Goal: Information Seeking & Learning: Learn about a topic

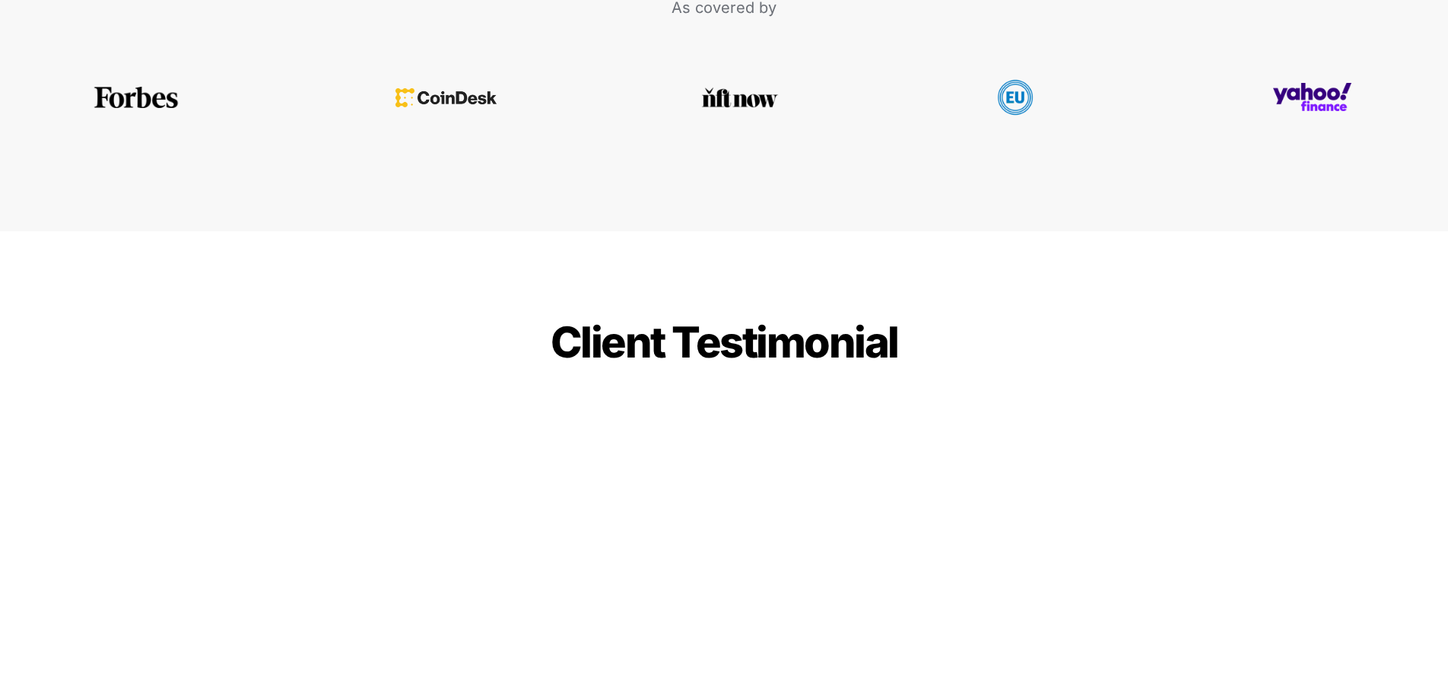
scroll to position [3498, 0]
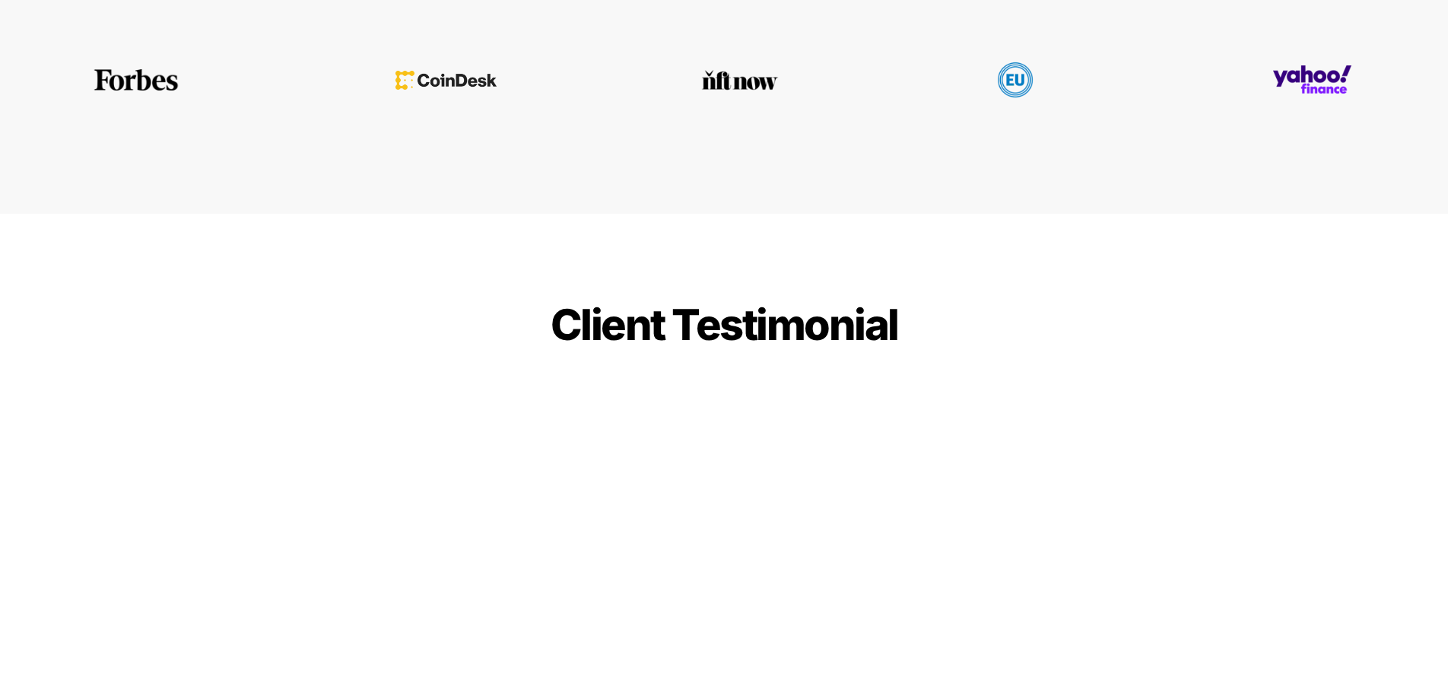
drag, startPoint x: 330, startPoint y: 484, endPoint x: 193, endPoint y: 450, distance: 140.9
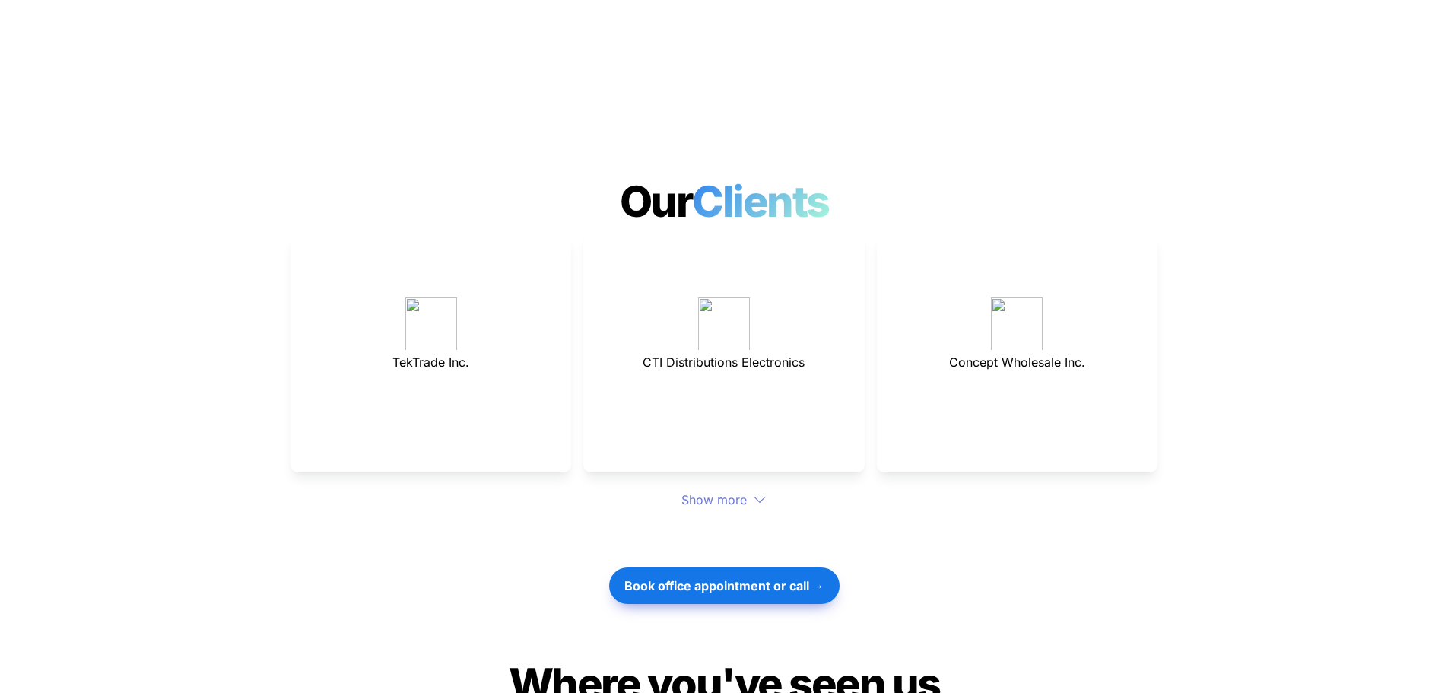
scroll to position [4106, 0]
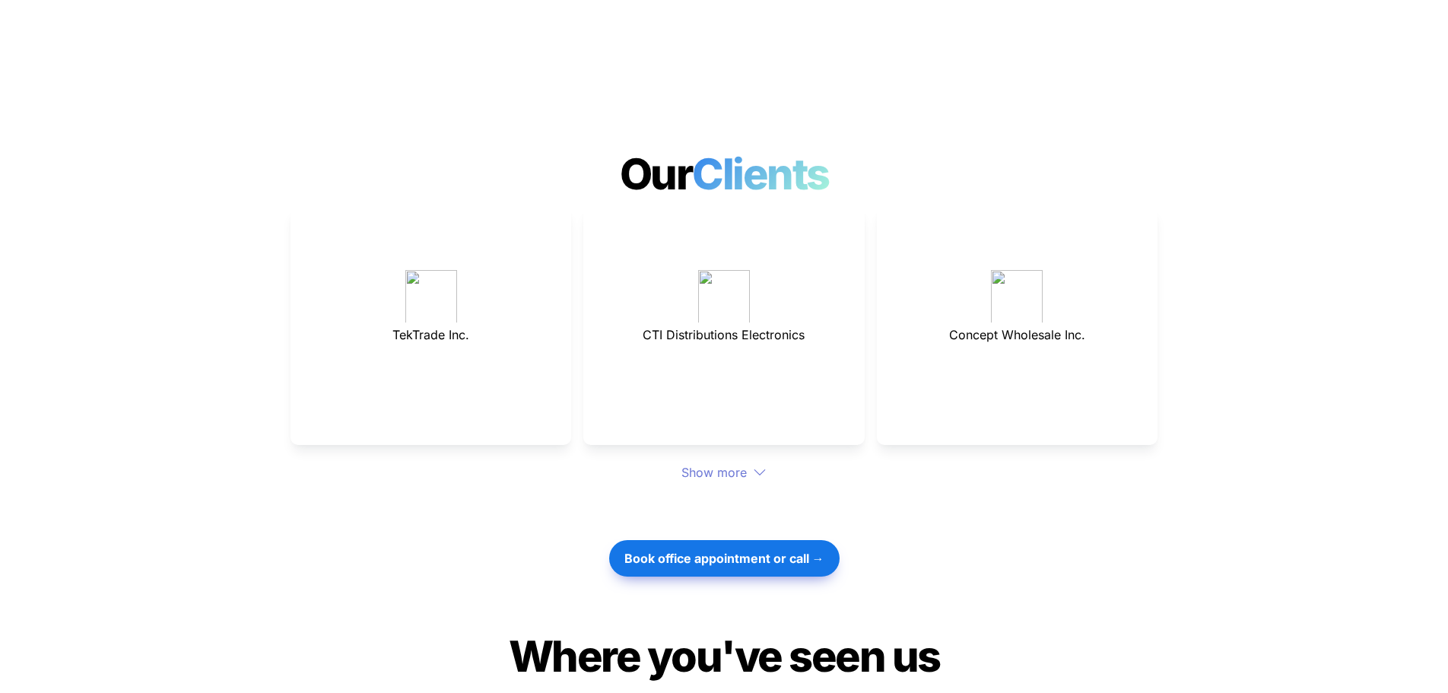
click at [731, 463] on div "Show more" at bounding box center [723, 472] width 867 height 18
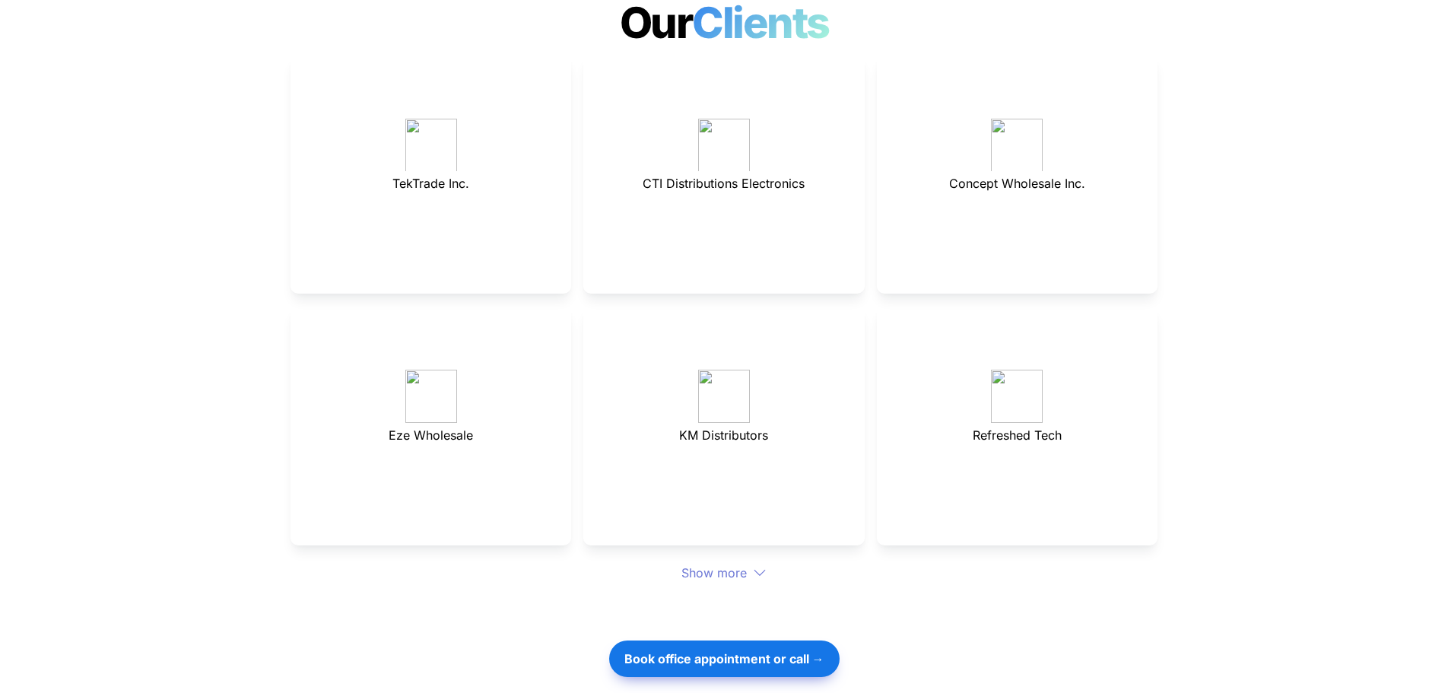
scroll to position [4258, 0]
click at [741, 563] on div "Show more" at bounding box center [723, 572] width 867 height 18
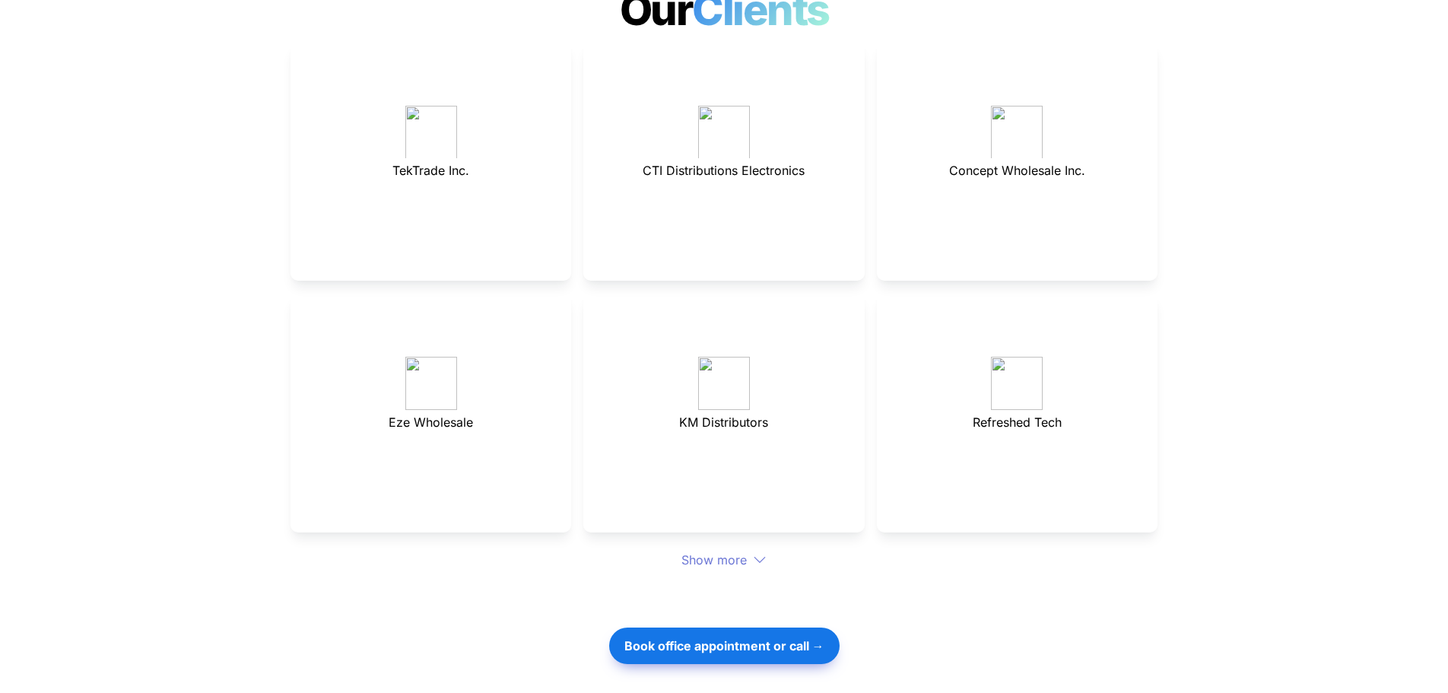
scroll to position [4562, 0]
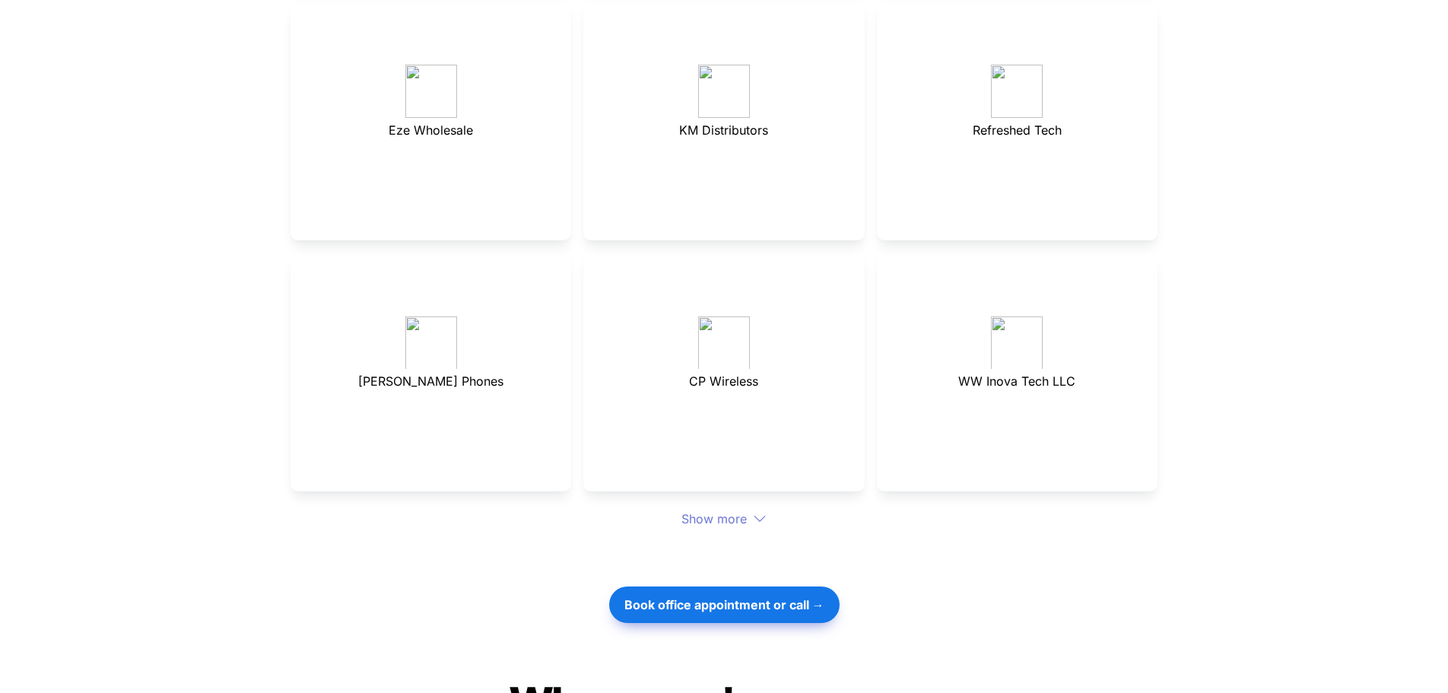
click at [734, 509] on div "Show more" at bounding box center [723, 518] width 867 height 18
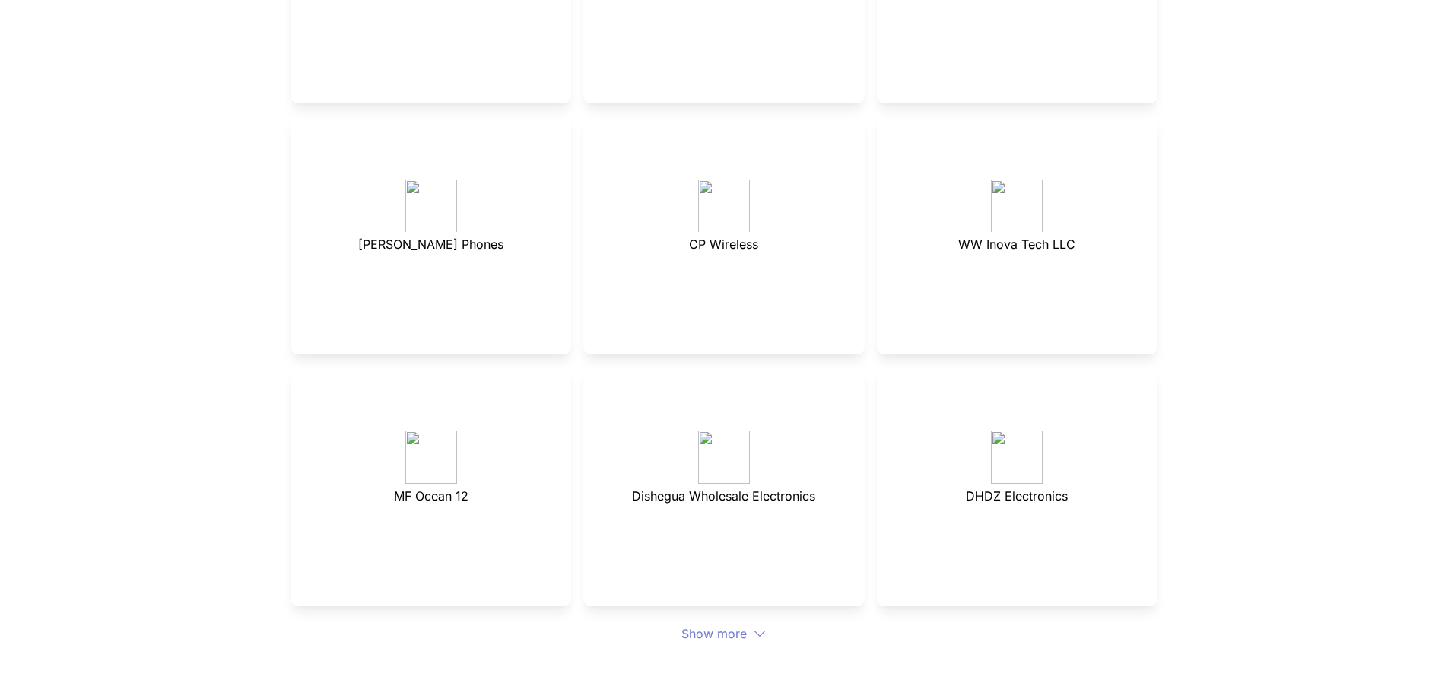
scroll to position [4714, 0]
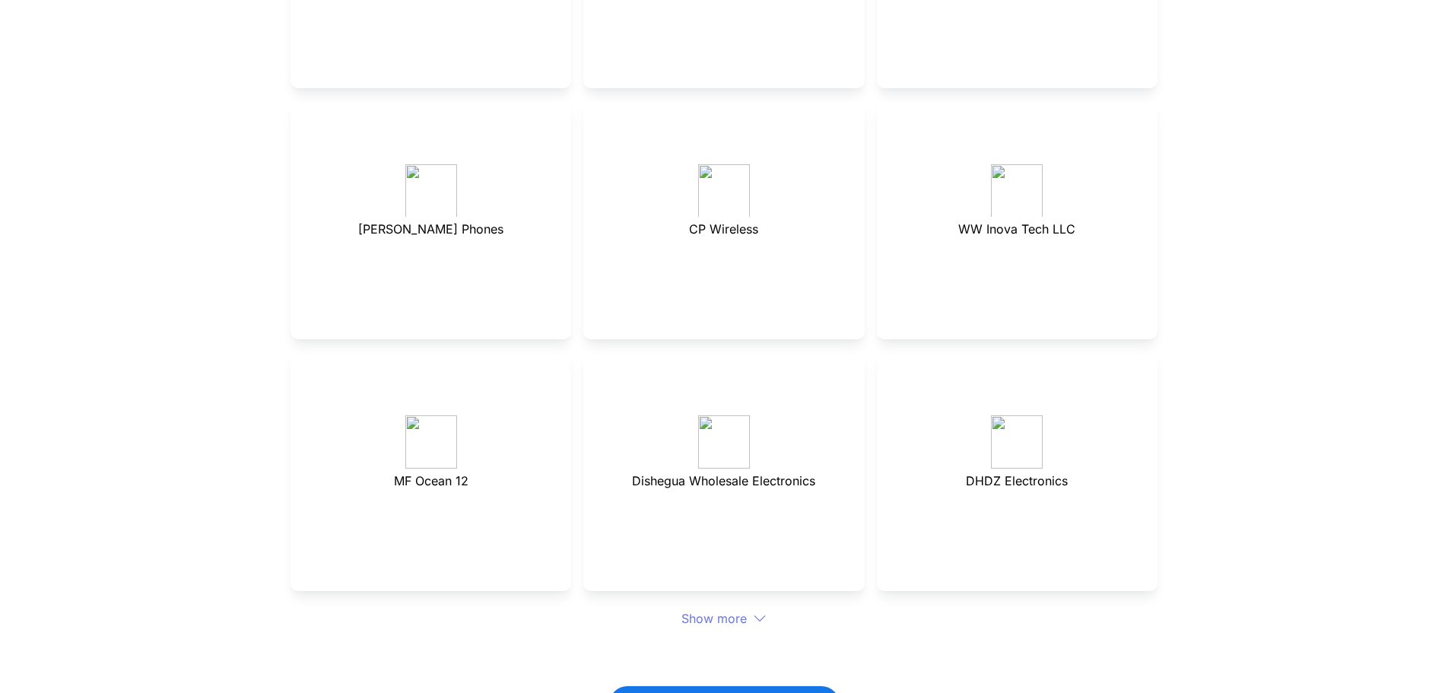
click at [750, 609] on div "Show more" at bounding box center [723, 618] width 867 height 18
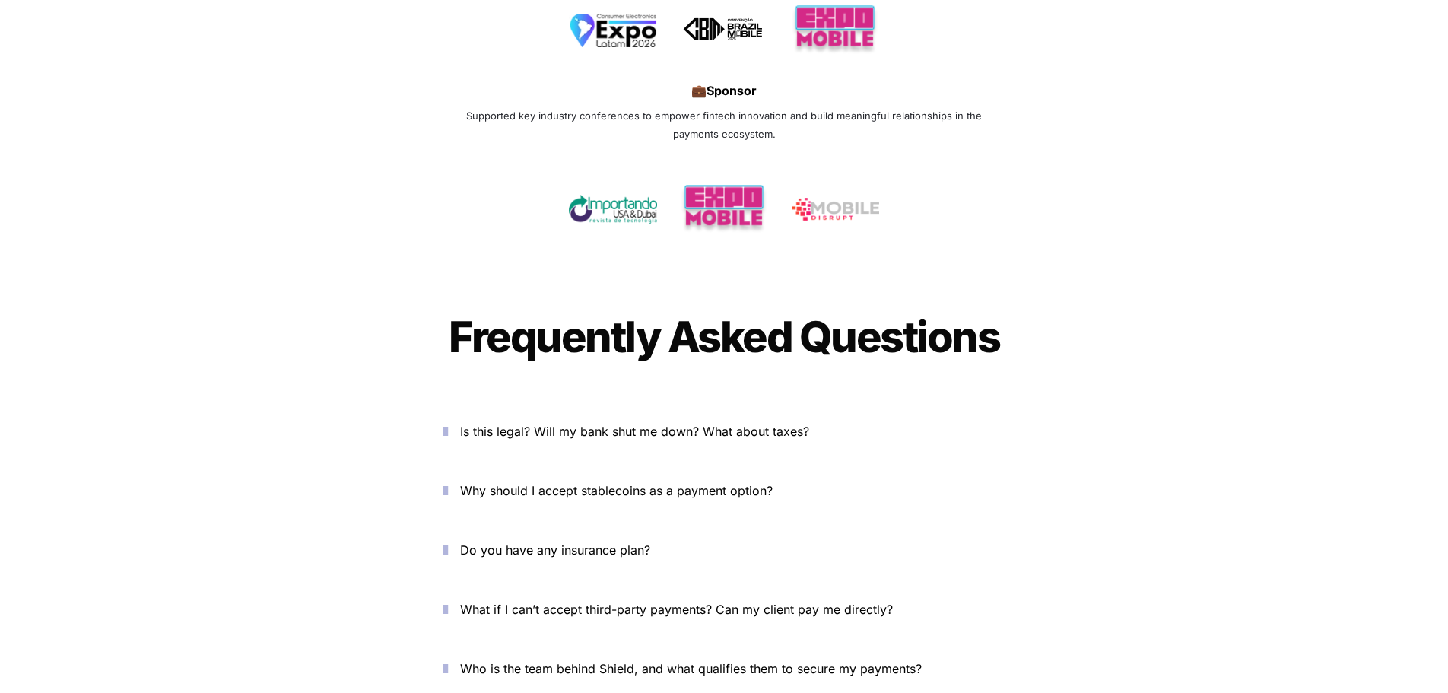
scroll to position [5977, 0]
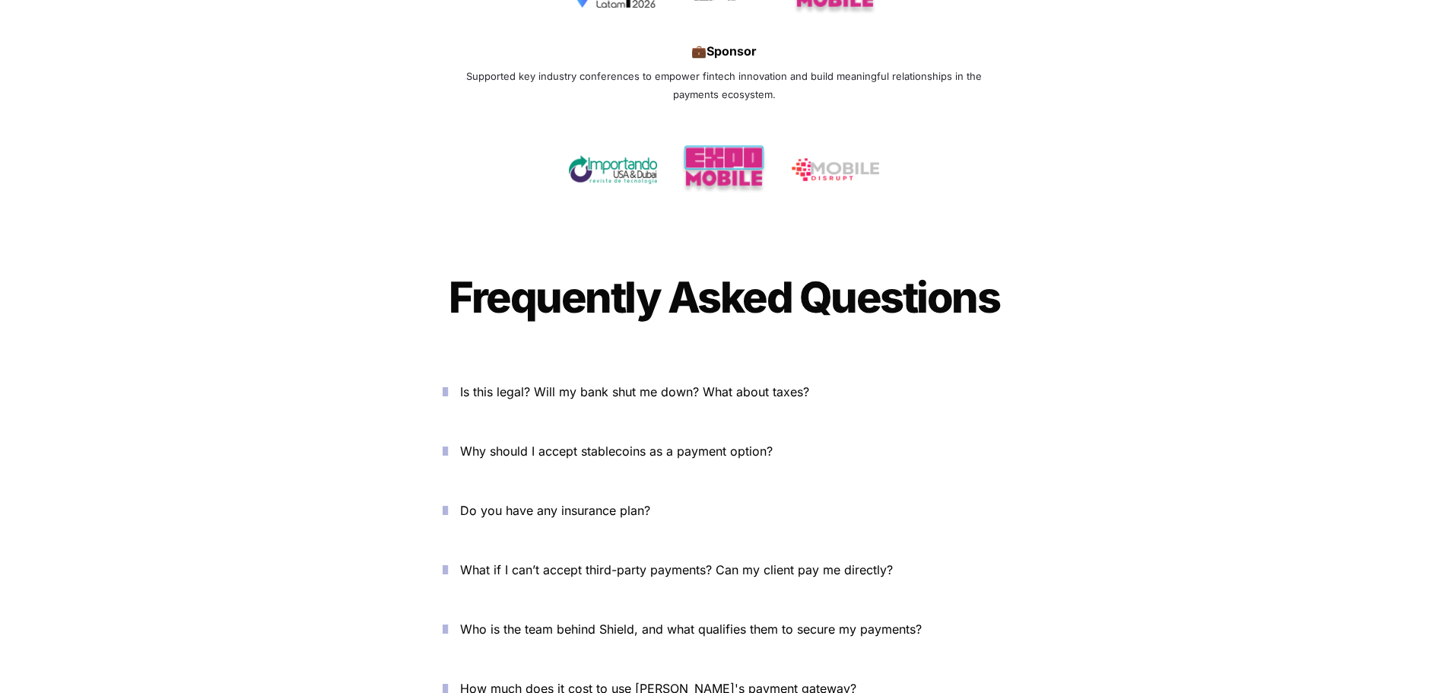
click at [630, 384] on span "Is this legal? Will my bank shut me down? What about taxes?" at bounding box center [634, 391] width 349 height 15
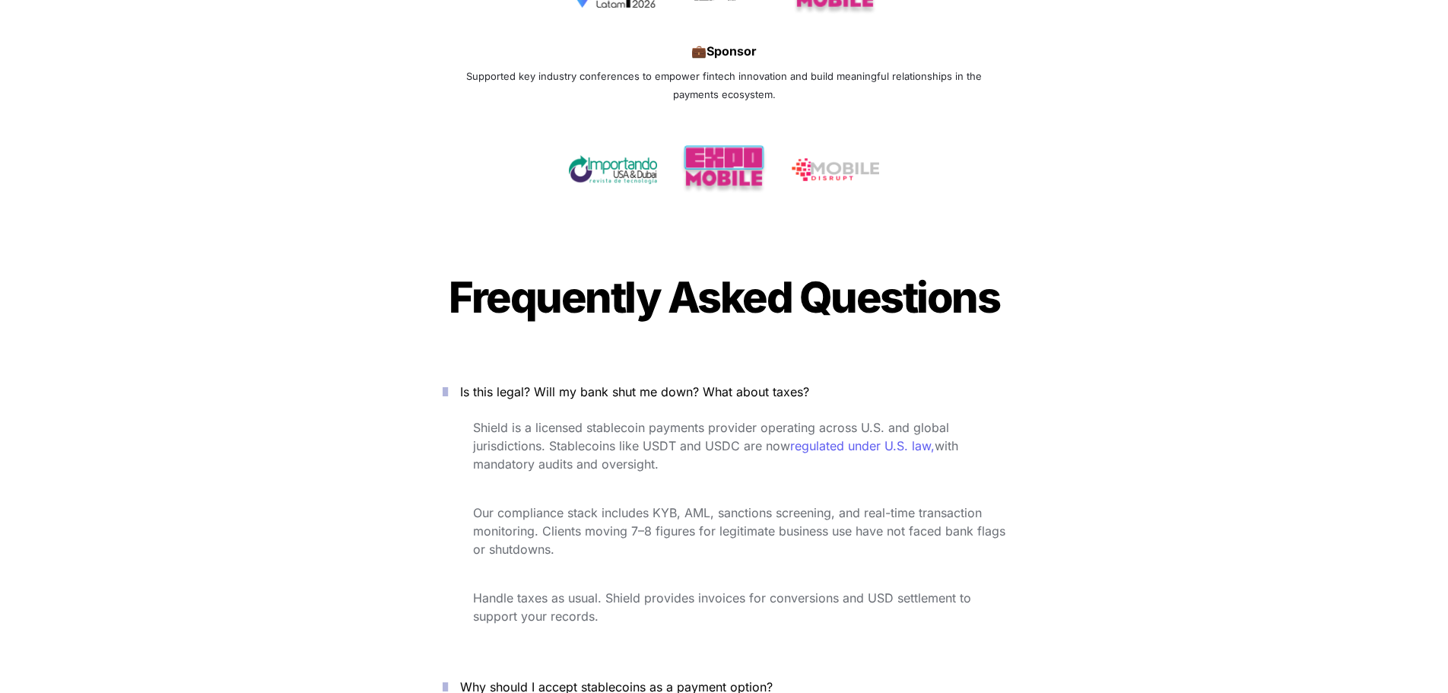
drag, startPoint x: 335, startPoint y: 471, endPoint x: 237, endPoint y: 431, distance: 105.3
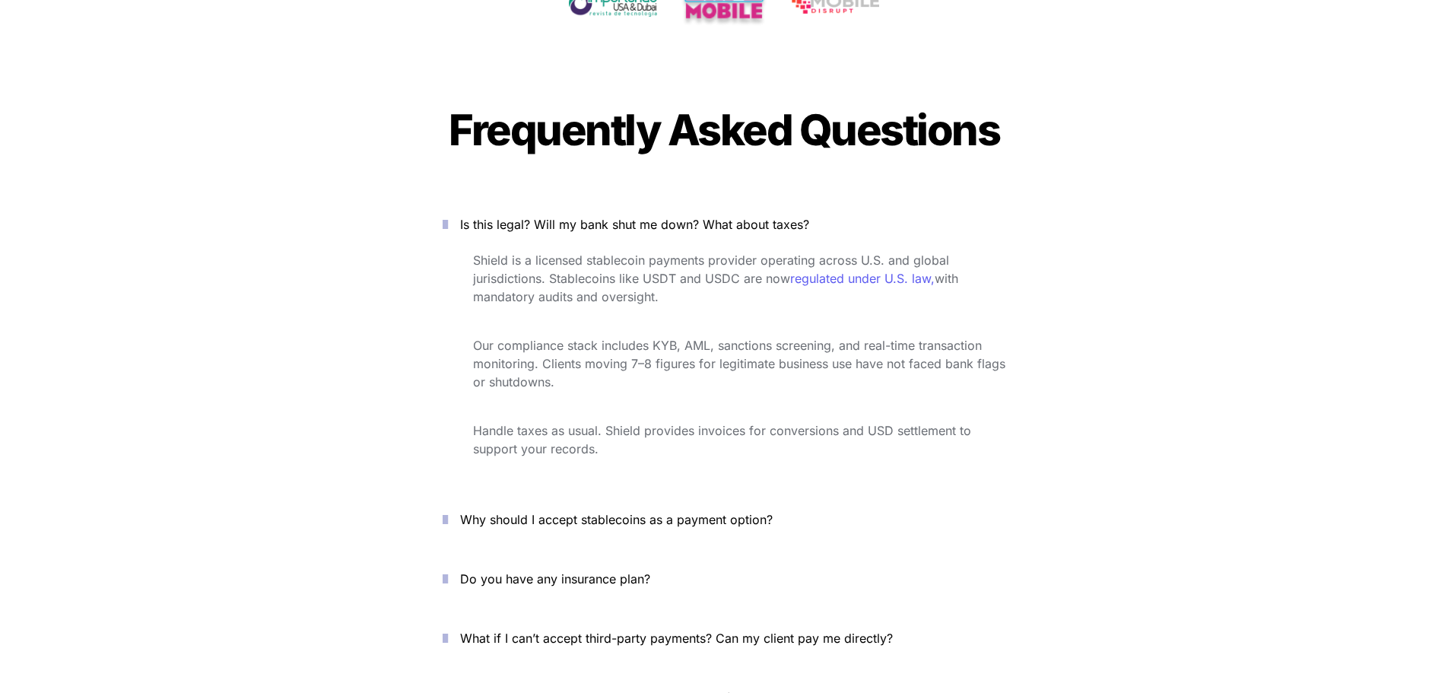
scroll to position [6433, 0]
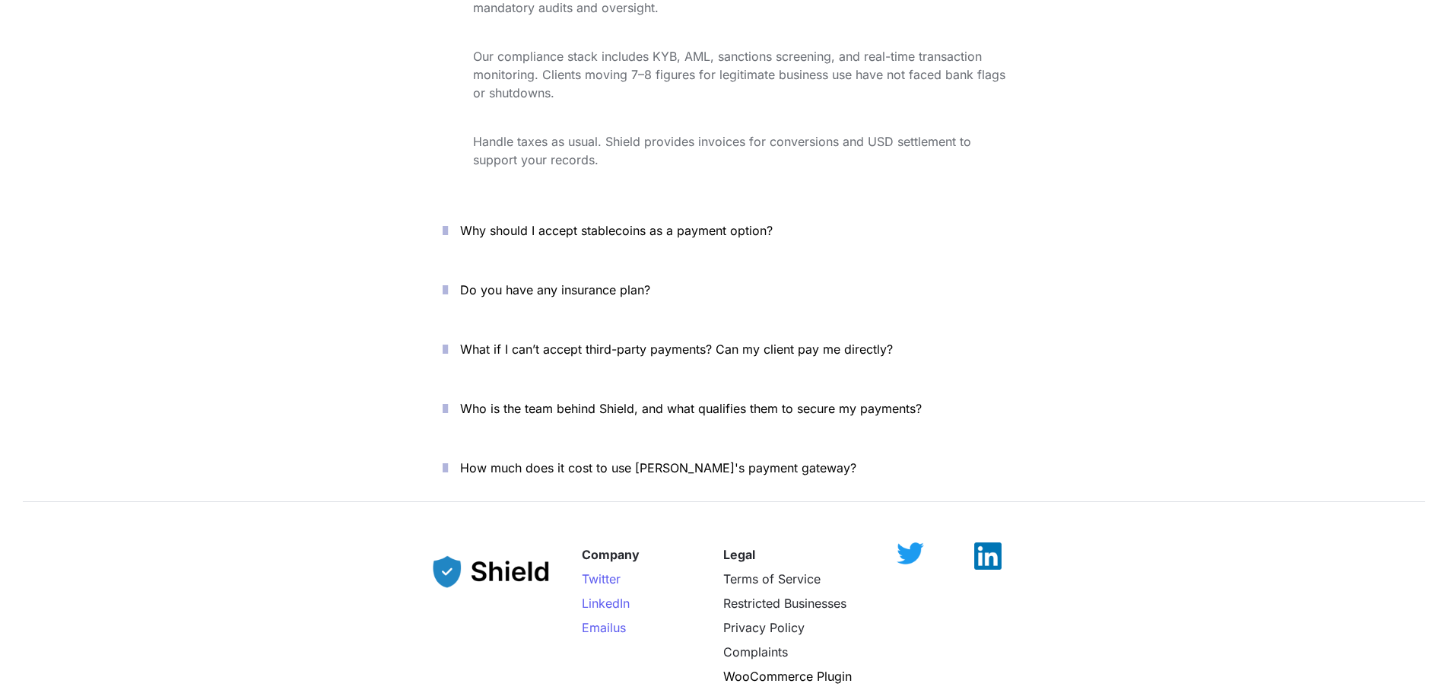
click at [591, 223] on span "Why should I accept stablecoins as a payment option?" at bounding box center [616, 230] width 313 height 15
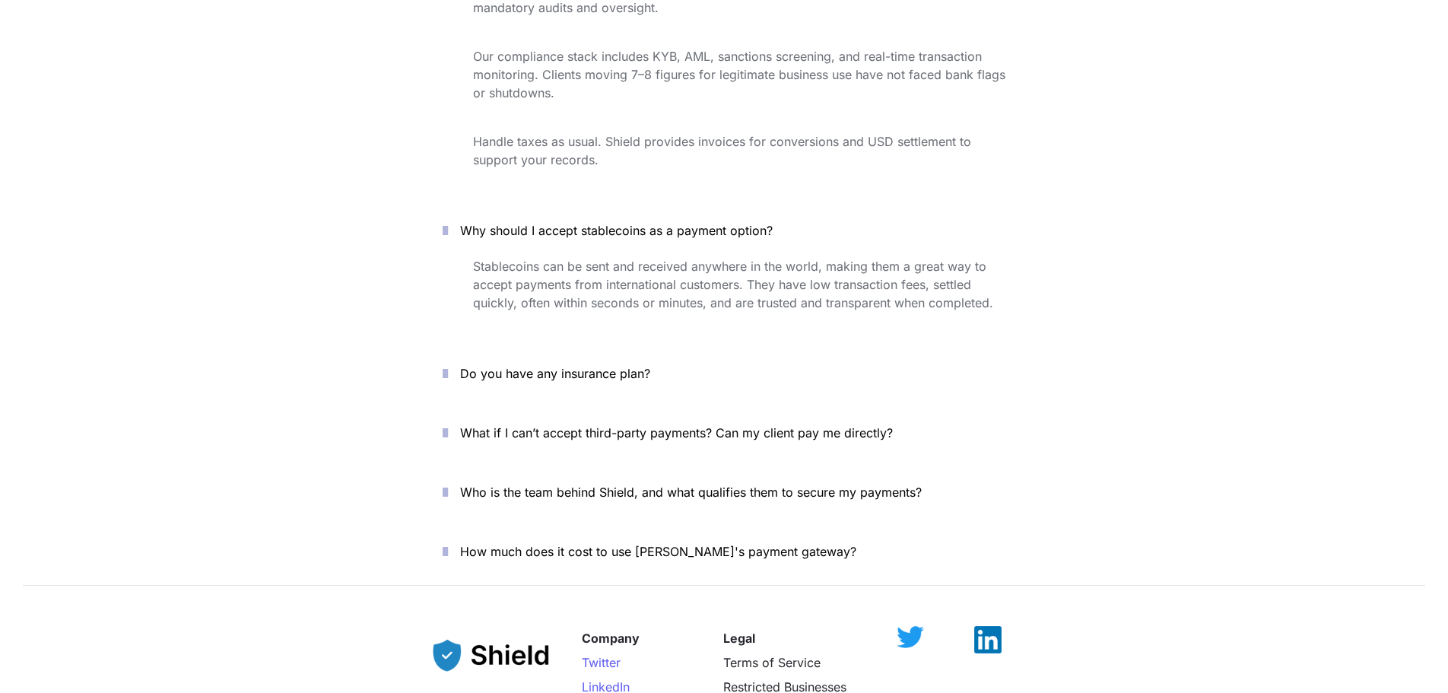
click at [573, 366] on span "Do you have any insurance plan?" at bounding box center [555, 373] width 190 height 15
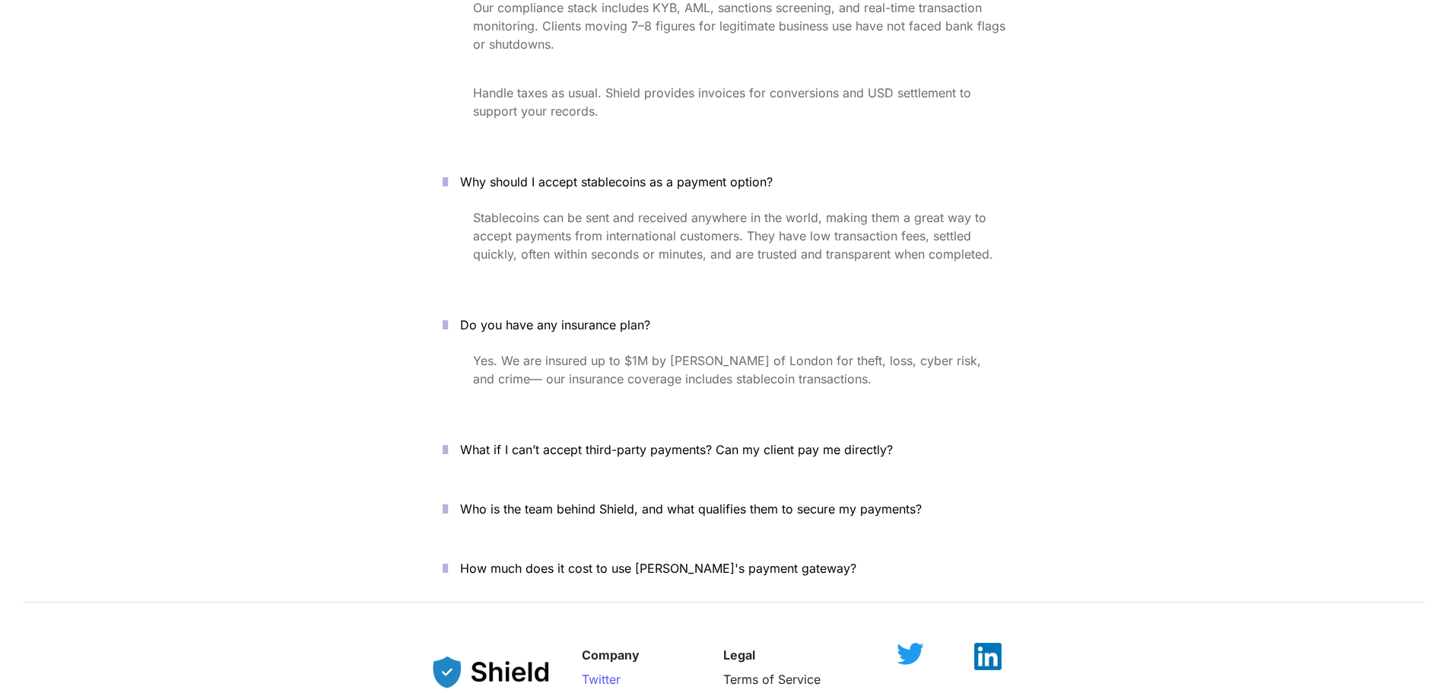
scroll to position [6509, 0]
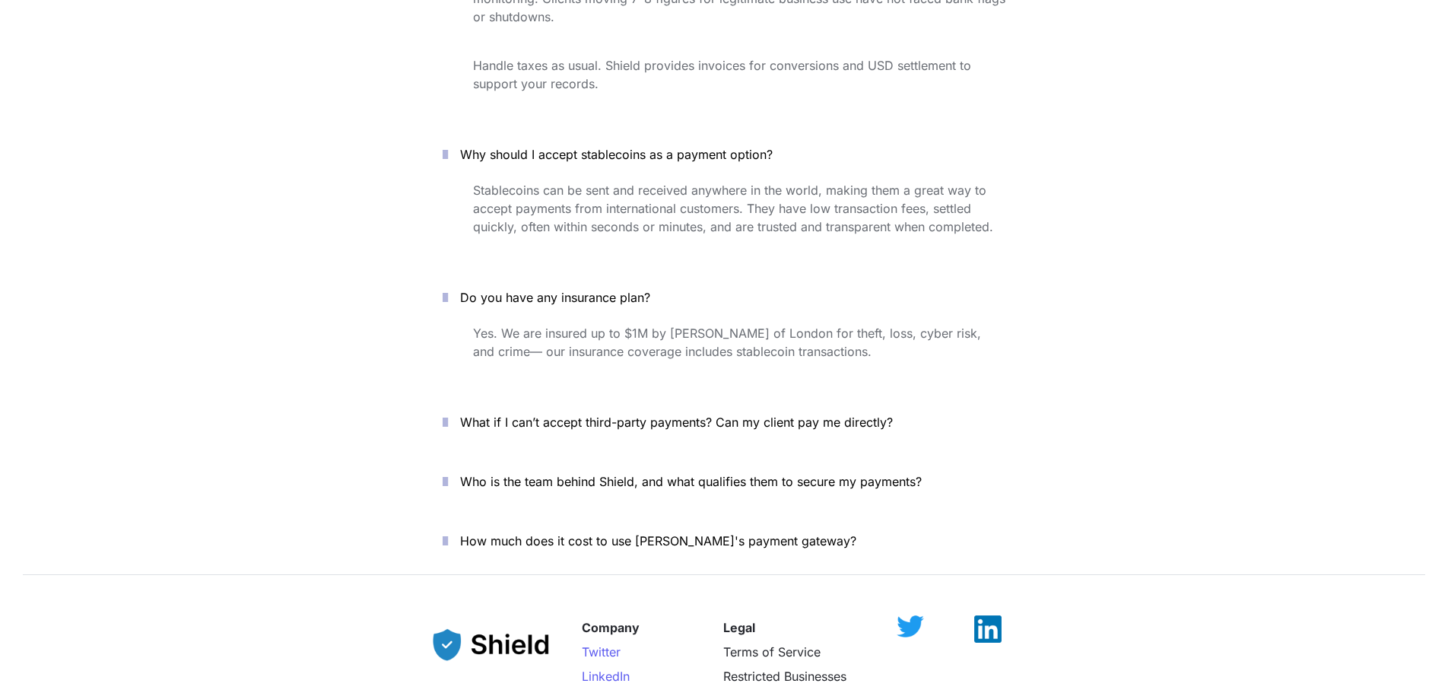
click at [639, 414] on span "What if I can’t accept third-party payments? Can my client pay me directly?" at bounding box center [676, 421] width 433 height 15
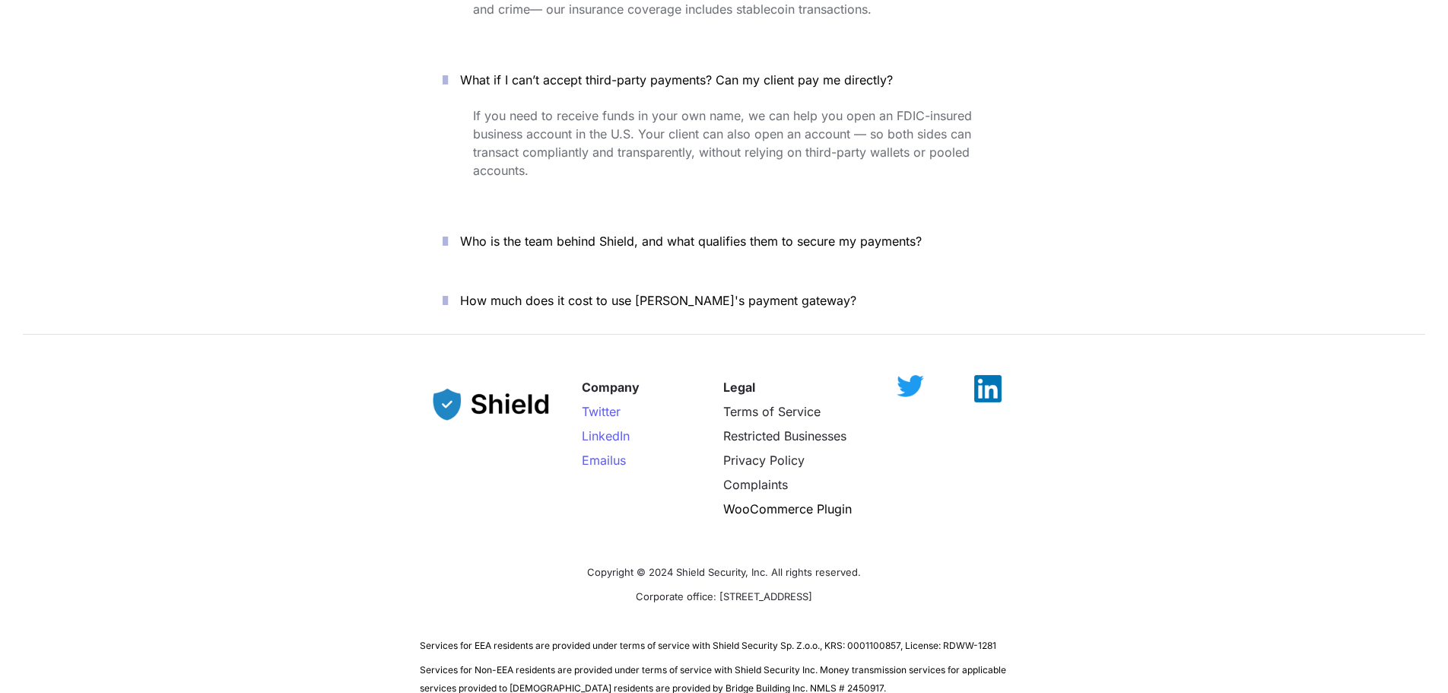
scroll to position [6890, 0]
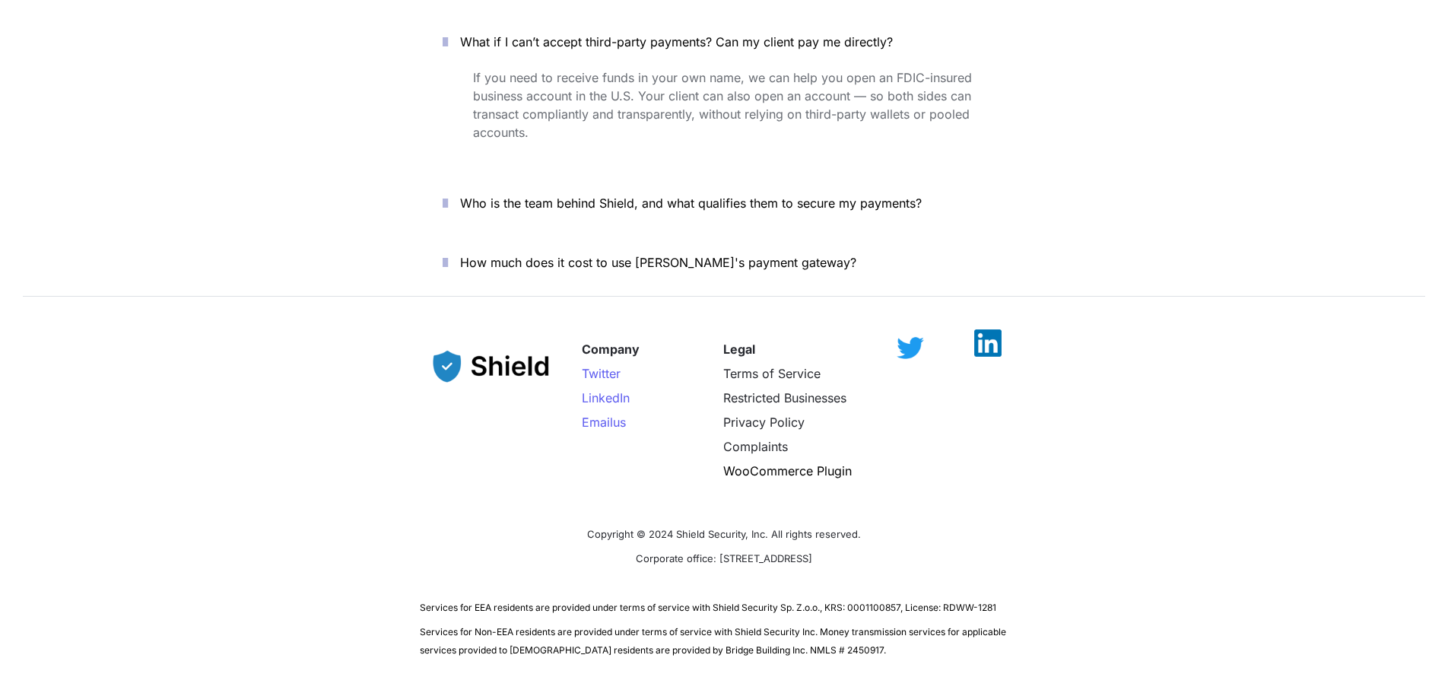
click at [983, 329] on img at bounding box center [987, 342] width 27 height 27
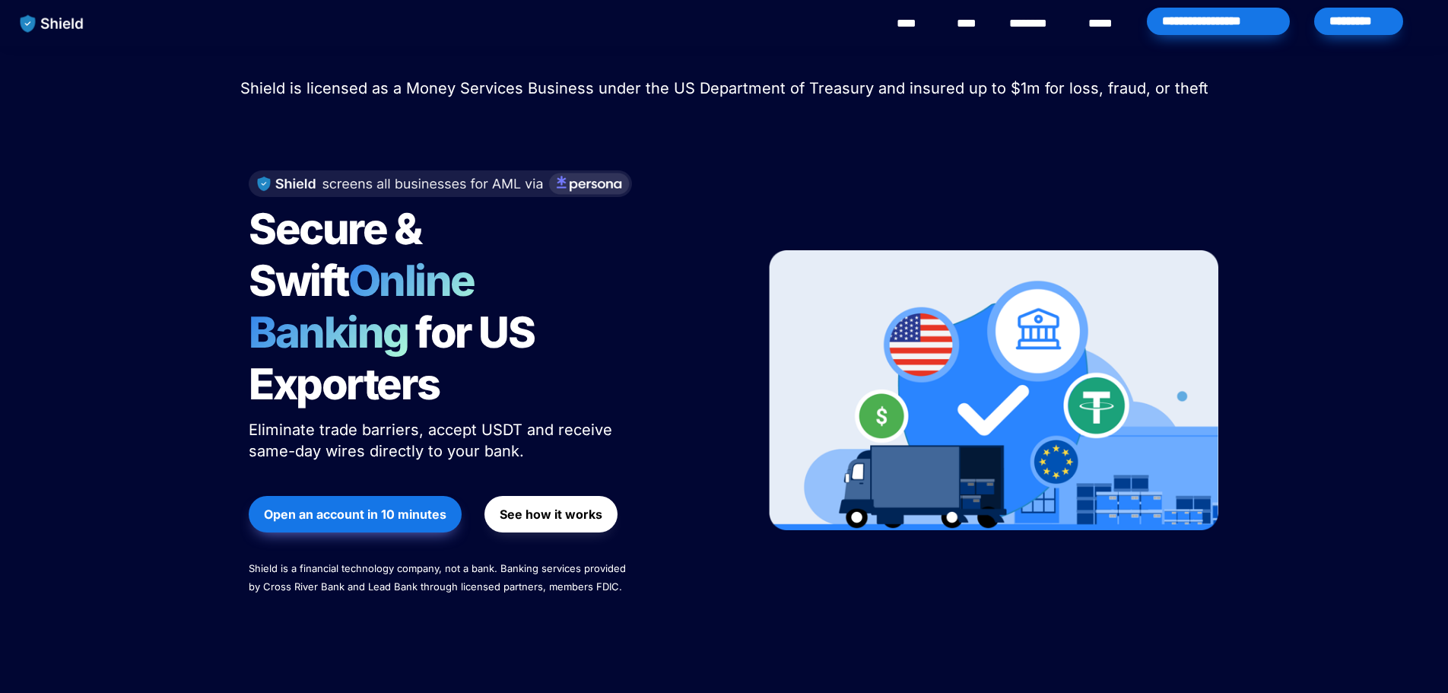
click at [576, 496] on button "See how it works" at bounding box center [550, 514] width 133 height 36
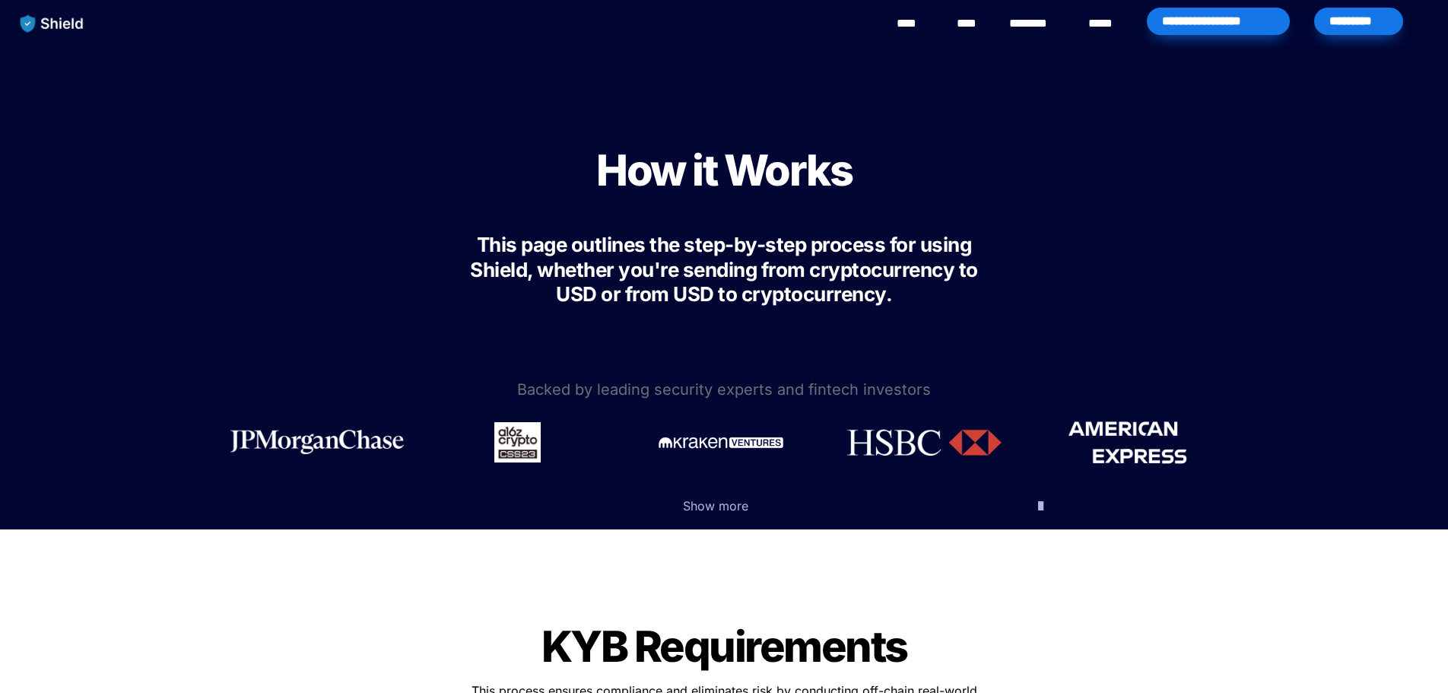
click at [1058, 22] on link "********" at bounding box center [1036, 23] width 54 height 18
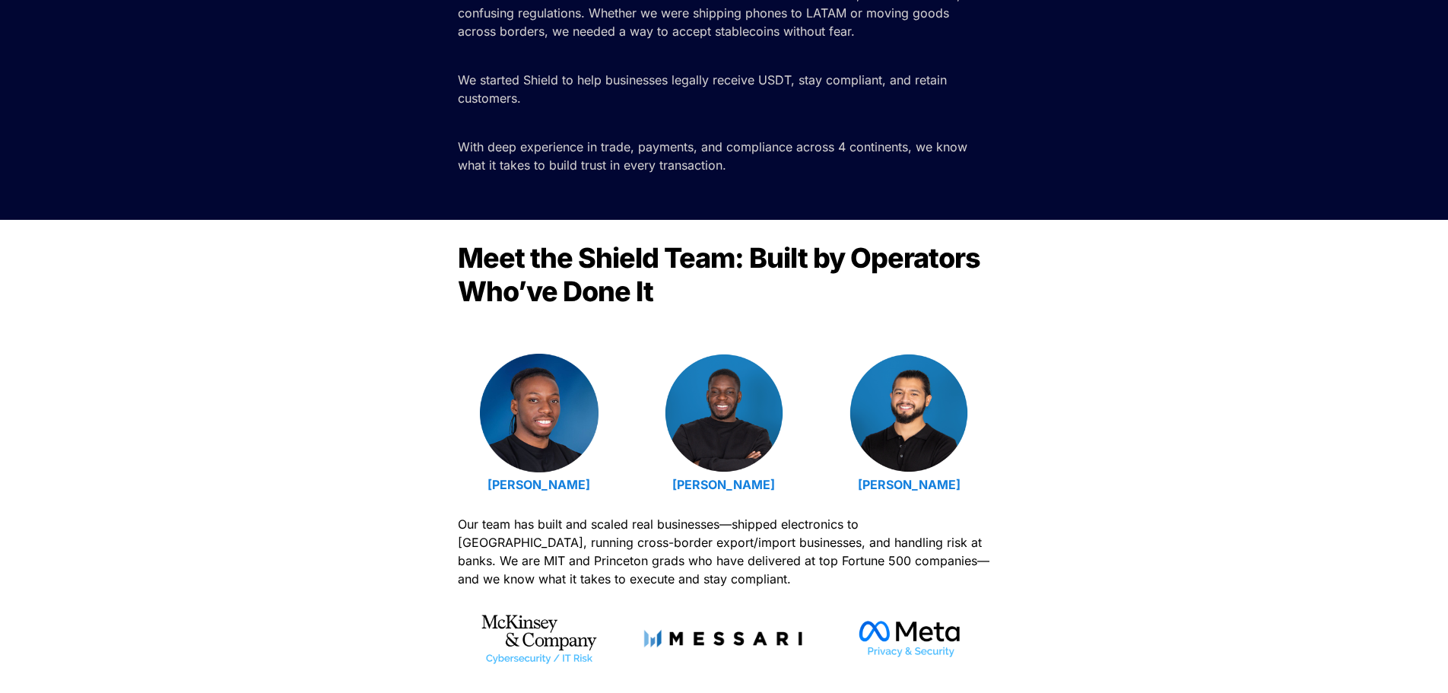
scroll to position [304, 0]
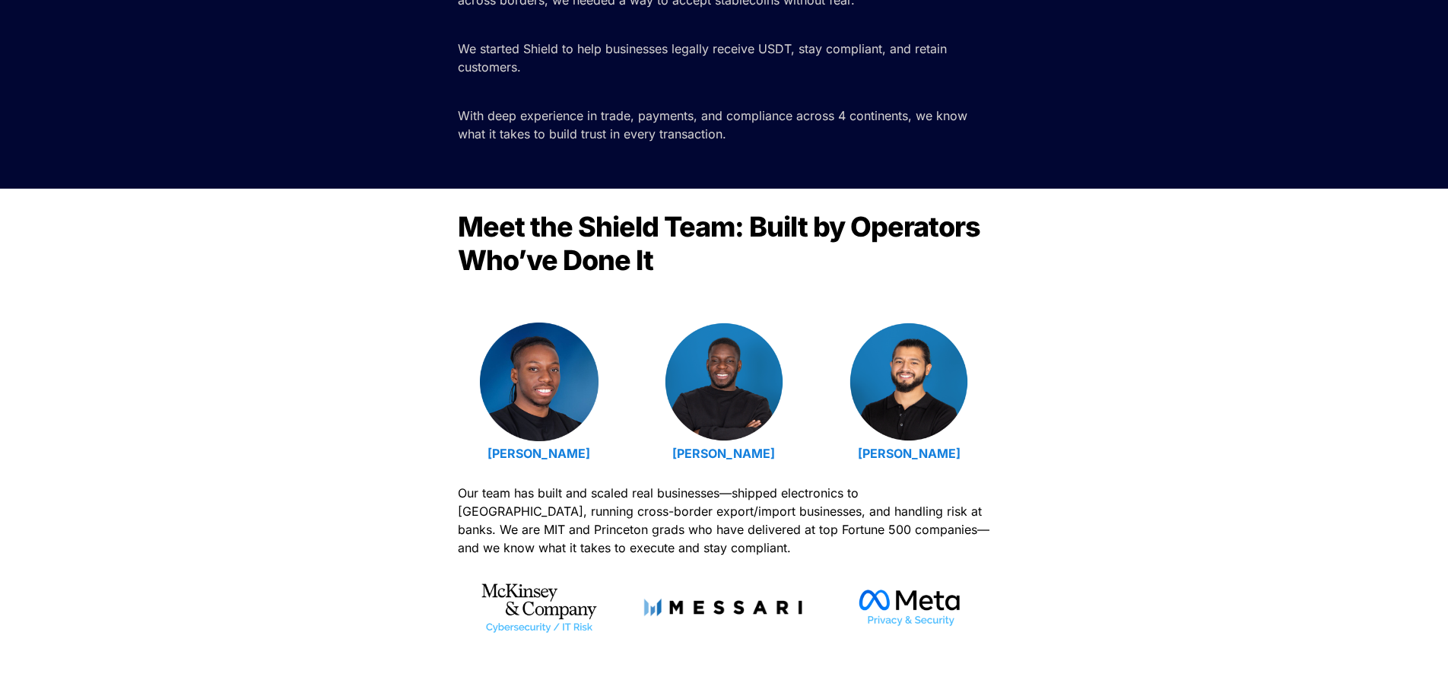
drag, startPoint x: 436, startPoint y: 461, endPoint x: 614, endPoint y: 464, distance: 177.2
click at [614, 464] on div "Meet the Shield Team: Built by Operators Who’ve Done It Emmanuel Udotong Isaiah…" at bounding box center [724, 517] width 1448 height 656
copy strong "Emmanuel Udotong"
drag, startPoint x: 637, startPoint y: 452, endPoint x: 777, endPoint y: 452, distance: 139.9
click at [777, 452] on div "Emmanuel Udotong Isaiah Udotong Luis Carchi" at bounding box center [724, 393] width 532 height 143
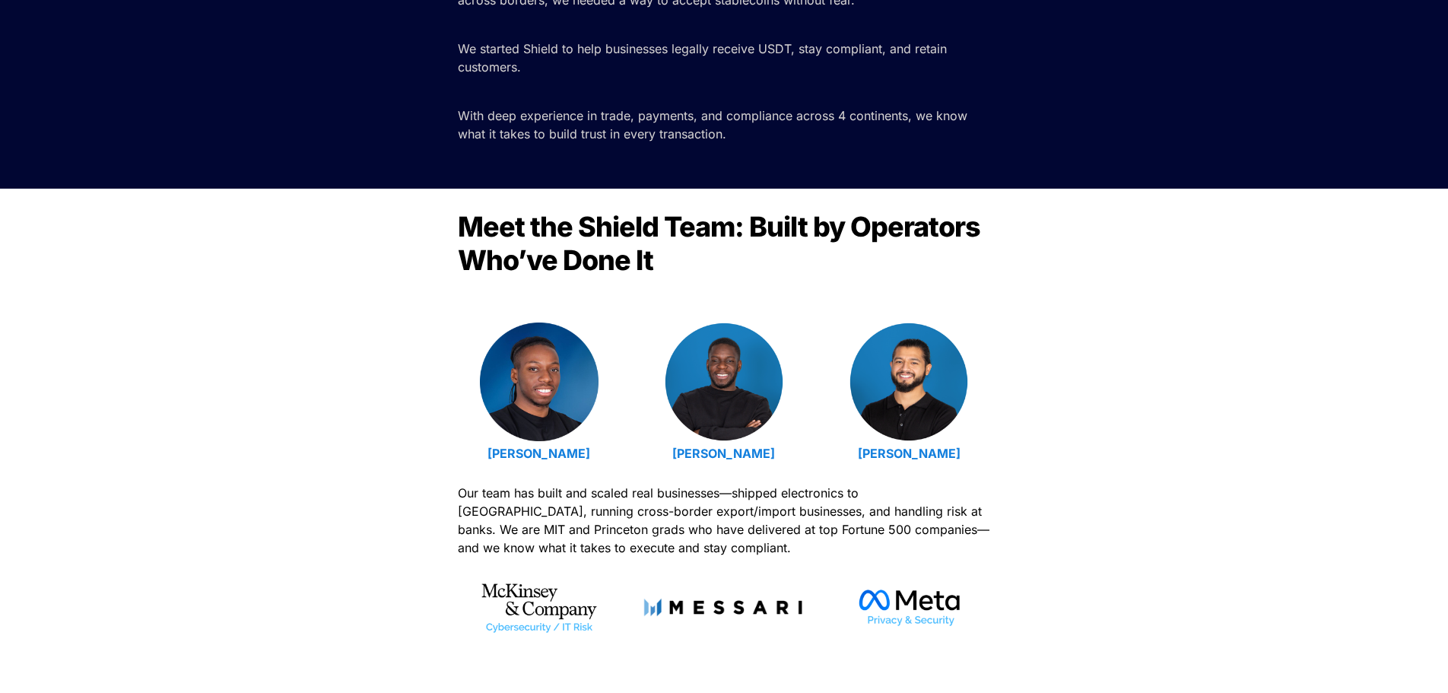
copy strong "Isaiah Udotong"
click at [1208, 435] on div "Meet the Shield Team: Built by Operators Who’ve Done It Emmanuel Udotong Isaiah…" at bounding box center [724, 517] width 1448 height 656
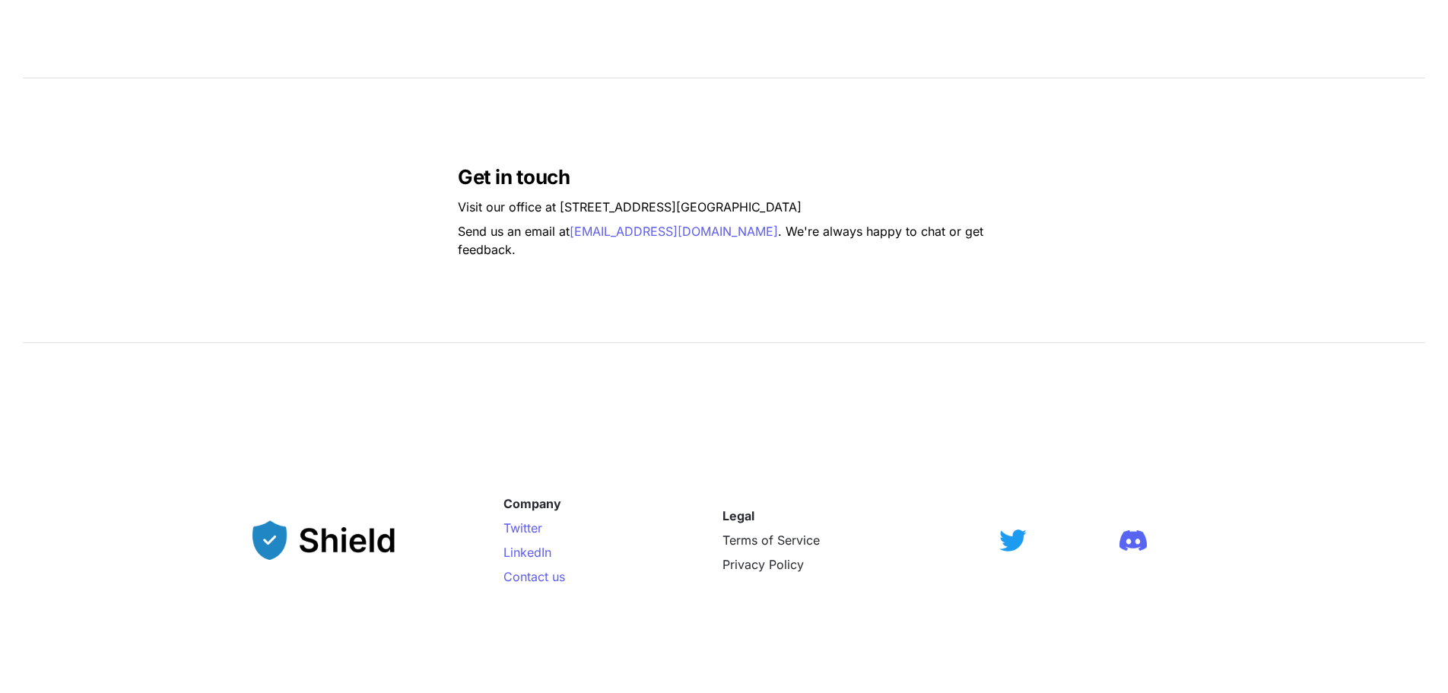
scroll to position [1141, 0]
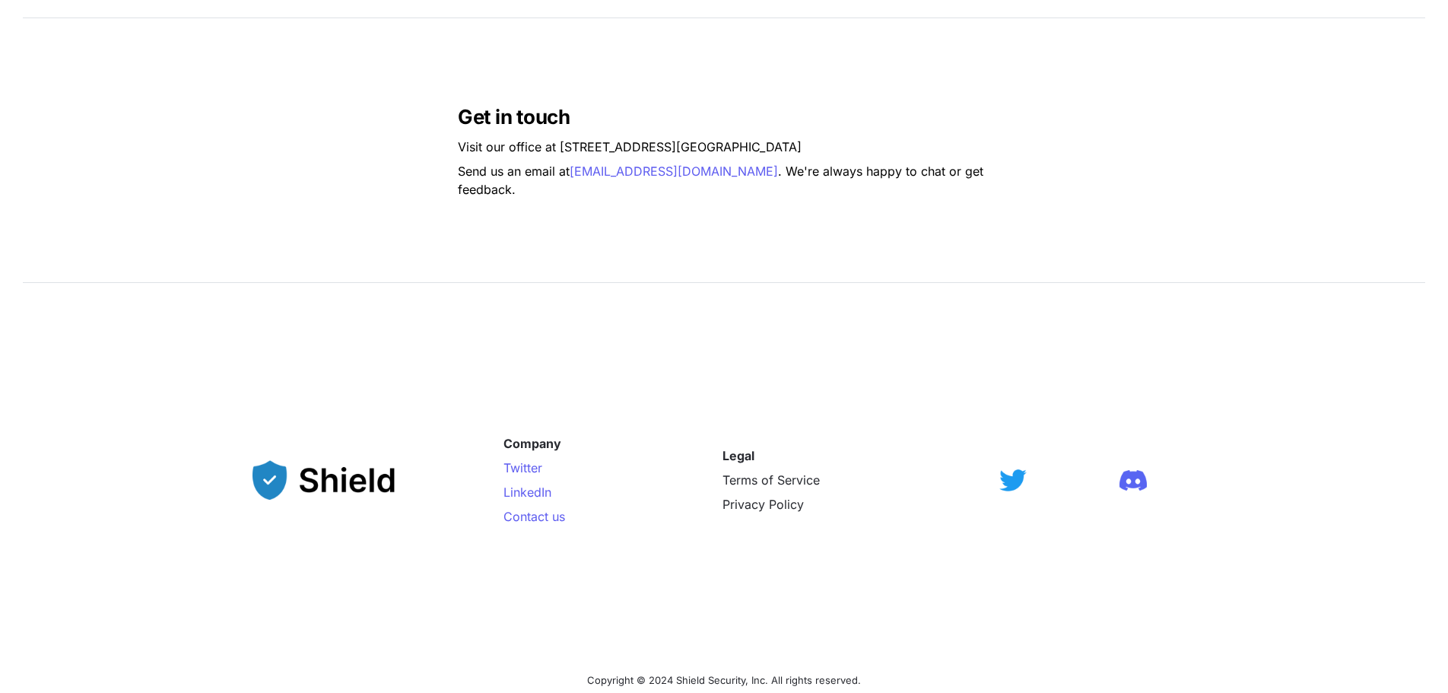
drag, startPoint x: 849, startPoint y: 404, endPoint x: 747, endPoint y: 347, distance: 116.4
click at [747, 347] on div "Legal Terms of Service Privacy Policy" at bounding box center [838, 480] width 233 height 344
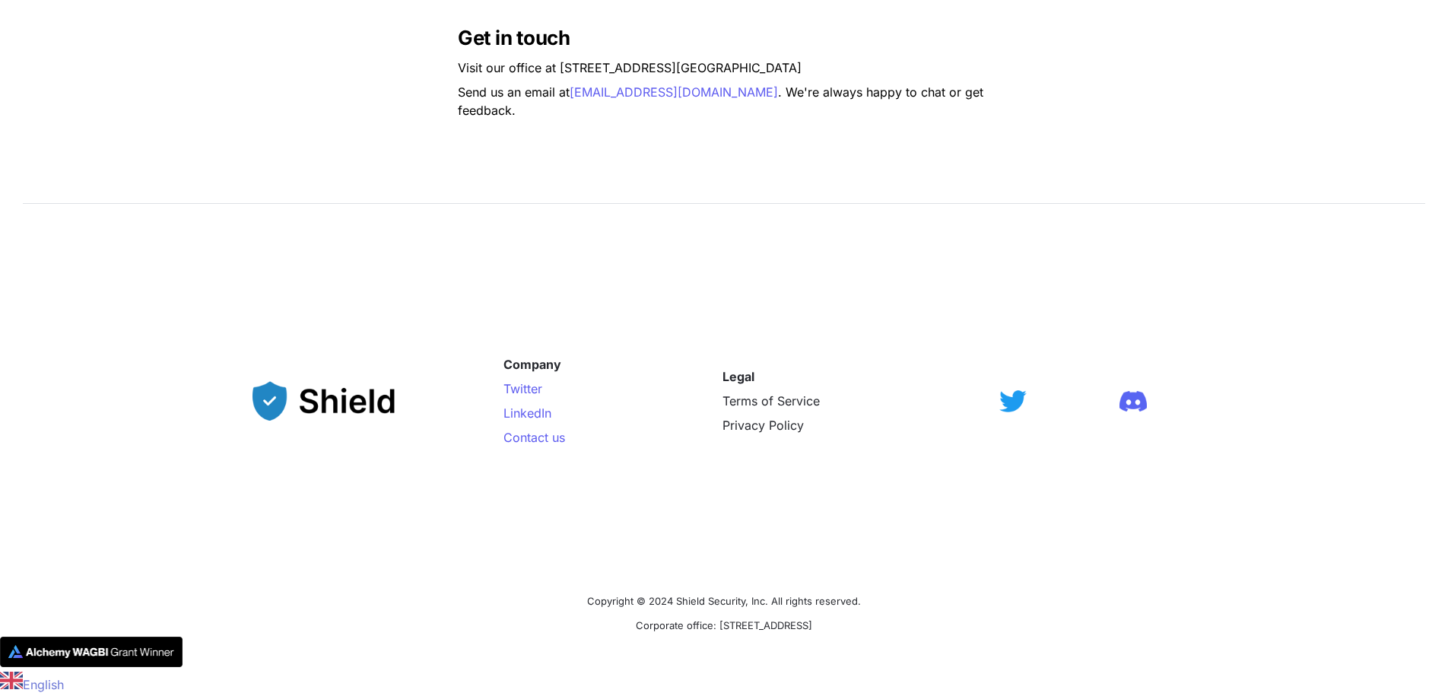
scroll to position [1220, 0]
drag, startPoint x: 559, startPoint y: 74, endPoint x: 841, endPoint y: 66, distance: 282.2
click at [841, 66] on p "Visit our office at 2608 NW 72nd Ave, Miami, FL 33122" at bounding box center [724, 67] width 532 height 24
copy p "2608 NW 72nd Ave, Miami, FL 33122"
click at [1061, 284] on div "Company Twitter LinkedIn Contact us Legal Terms of Service Privacy Policy" at bounding box center [723, 400] width 943 height 344
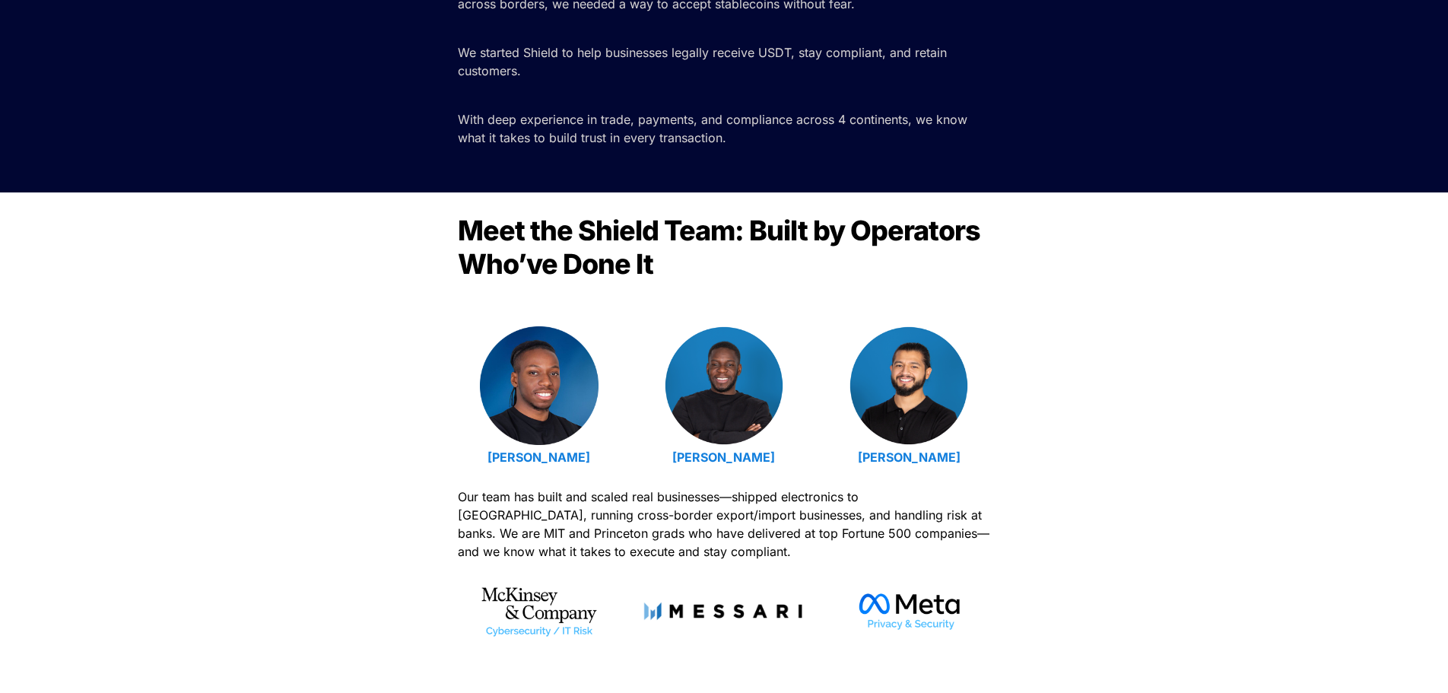
scroll to position [304, 0]
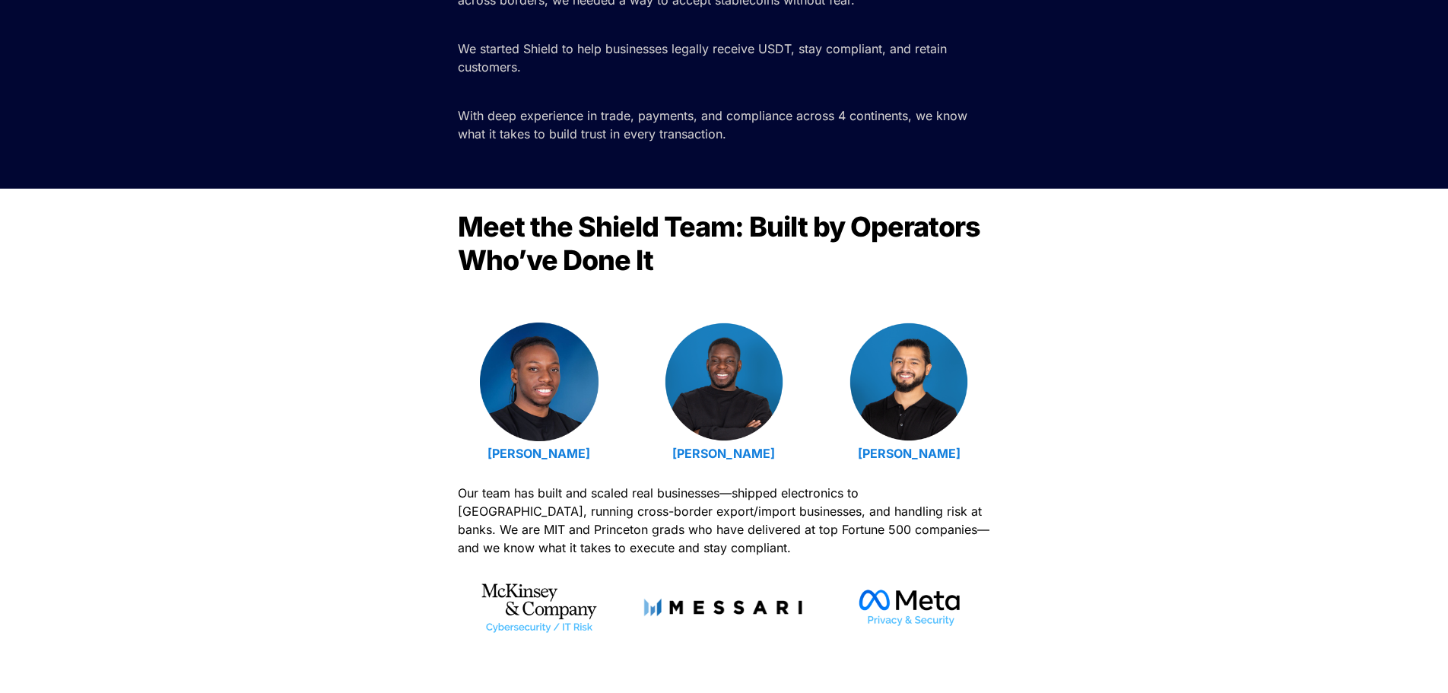
click at [329, 414] on div "Meet the Shield Team: Built by Operators Who’ve Done It Emmanuel Udotong Isaiah…" at bounding box center [724, 517] width 1448 height 656
click at [268, 395] on div "Meet the Shield Team: Built by Operators Who’ve Done It Emmanuel Udotong Isaiah…" at bounding box center [724, 517] width 1448 height 656
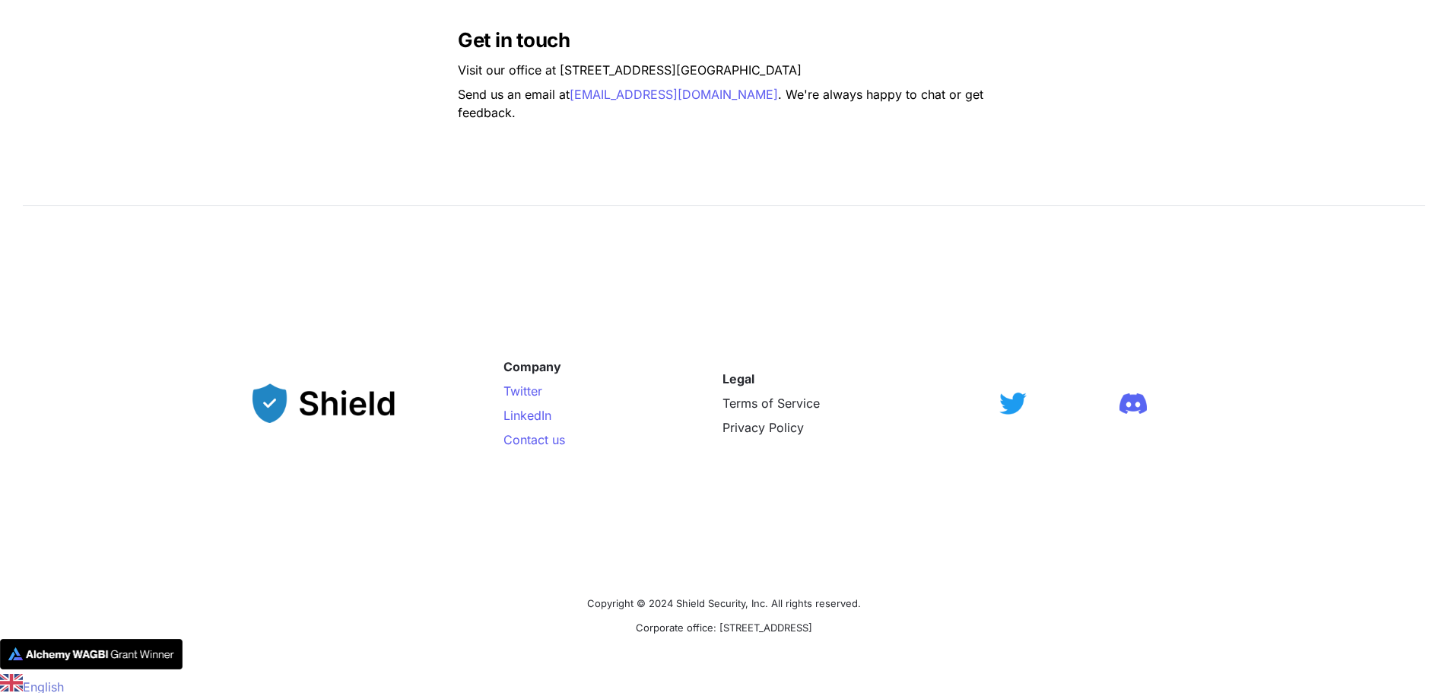
scroll to position [1220, 0]
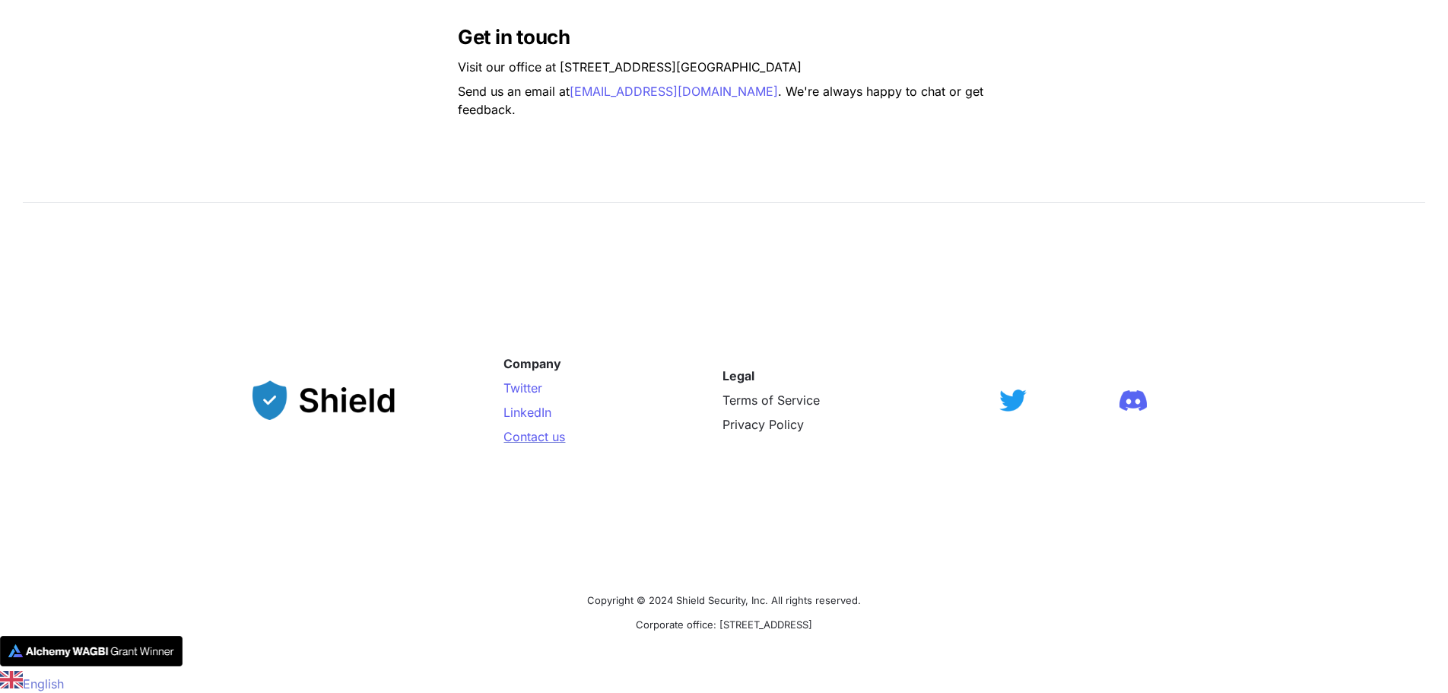
click at [531, 439] on span "Contact us" at bounding box center [534, 436] width 62 height 15
click at [1038, 249] on div at bounding box center [1013, 400] width 70 height 344
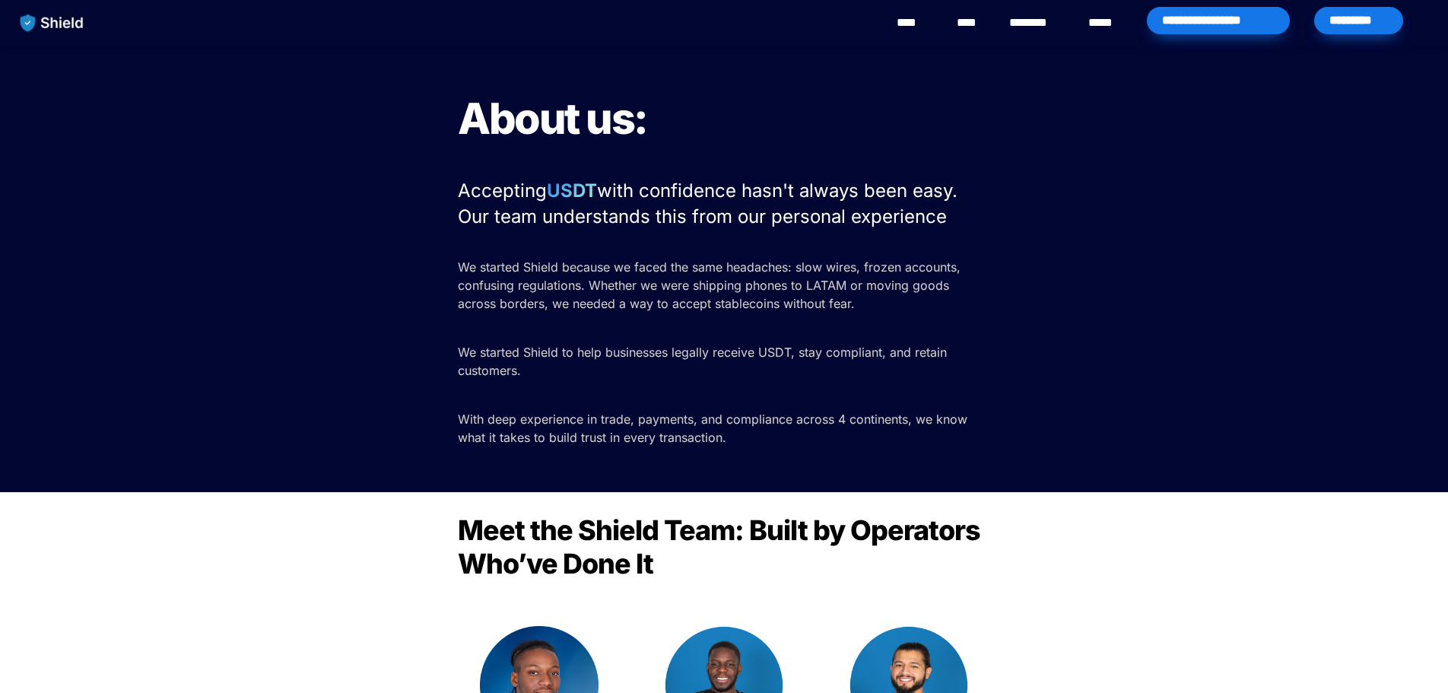
scroll to position [0, 0]
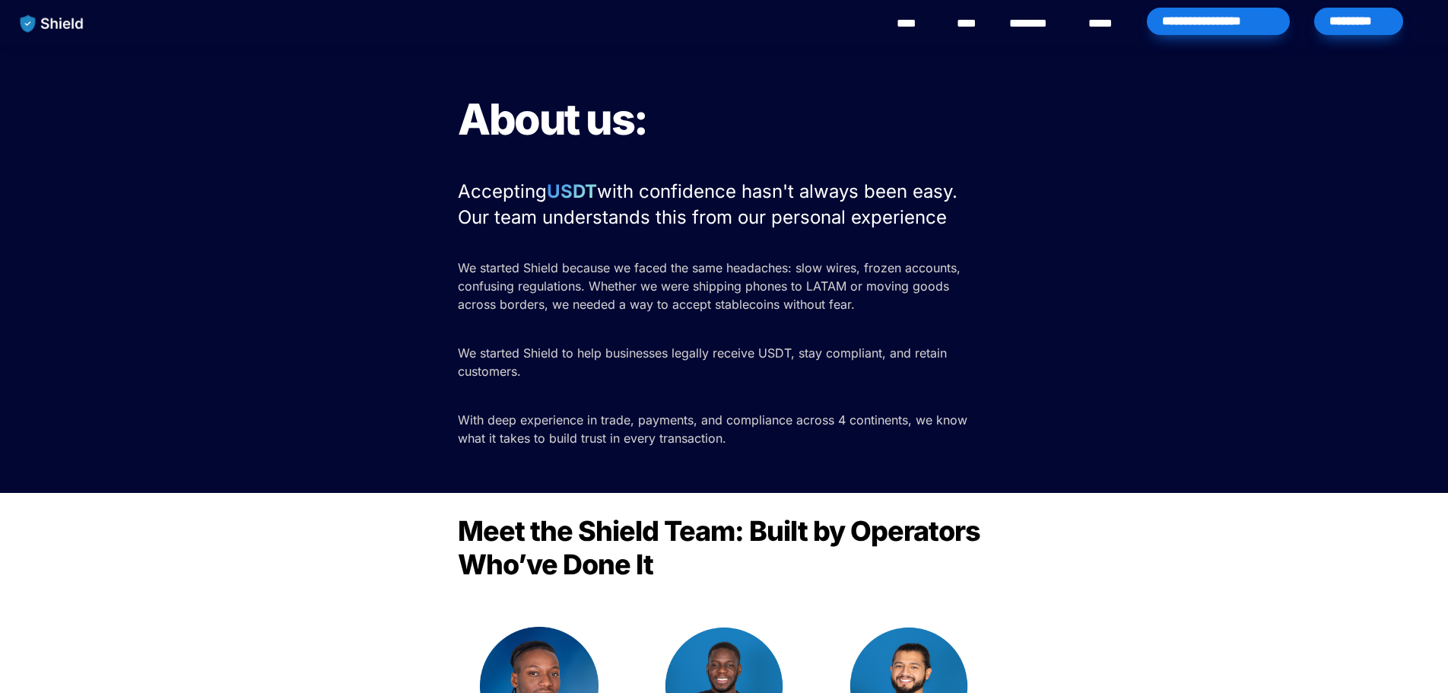
click at [917, 27] on link "****" at bounding box center [913, 23] width 34 height 18
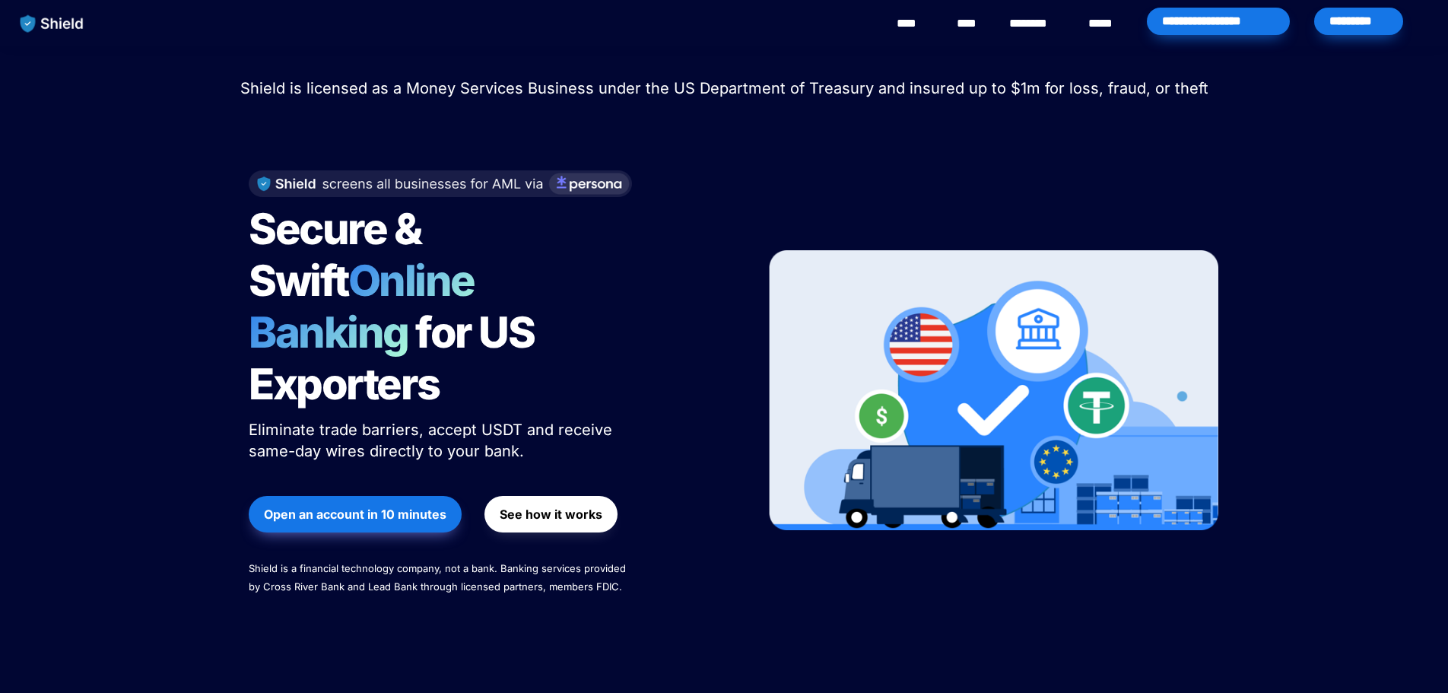
click at [581, 506] on strong "See how it works" at bounding box center [551, 513] width 103 height 15
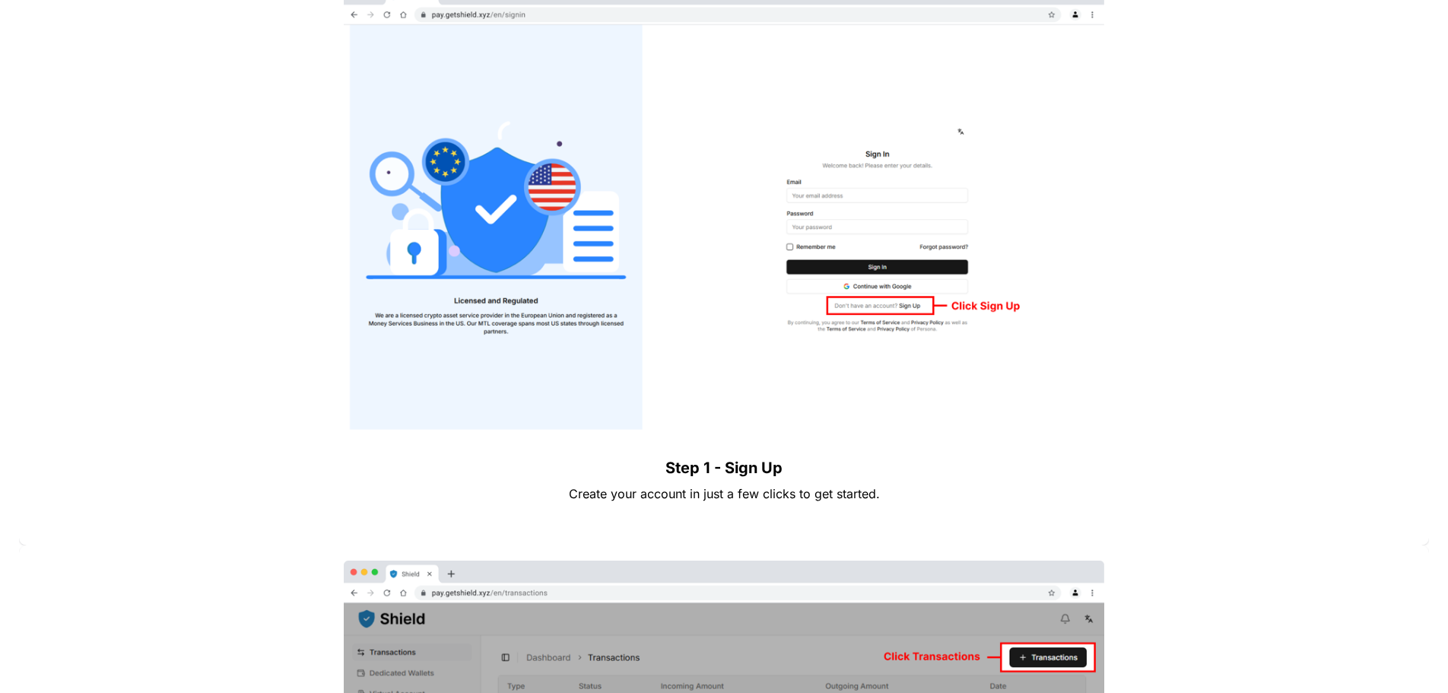
drag, startPoint x: 662, startPoint y: 255, endPoint x: 968, endPoint y: 273, distance: 306.2
click at [662, 256] on img at bounding box center [724, 206] width 761 height 447
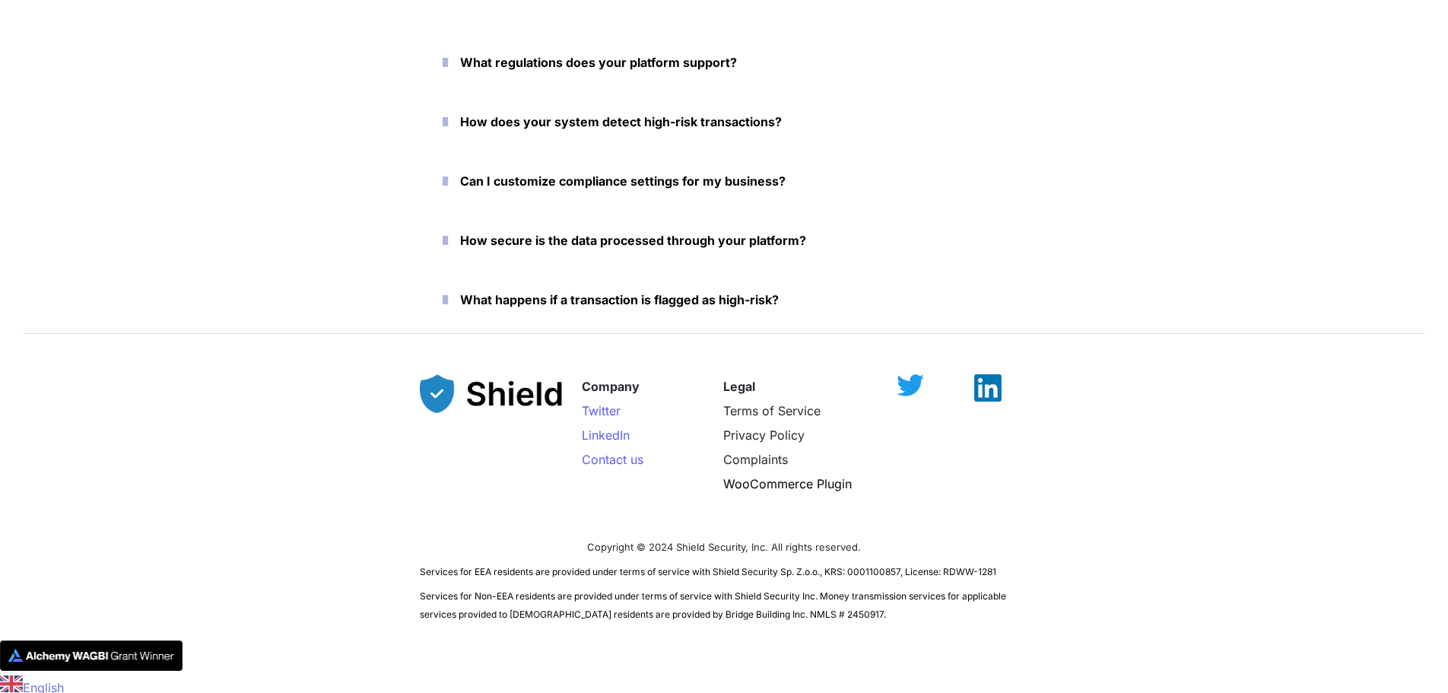
scroll to position [6922, 0]
